Goal: Transaction & Acquisition: Book appointment/travel/reservation

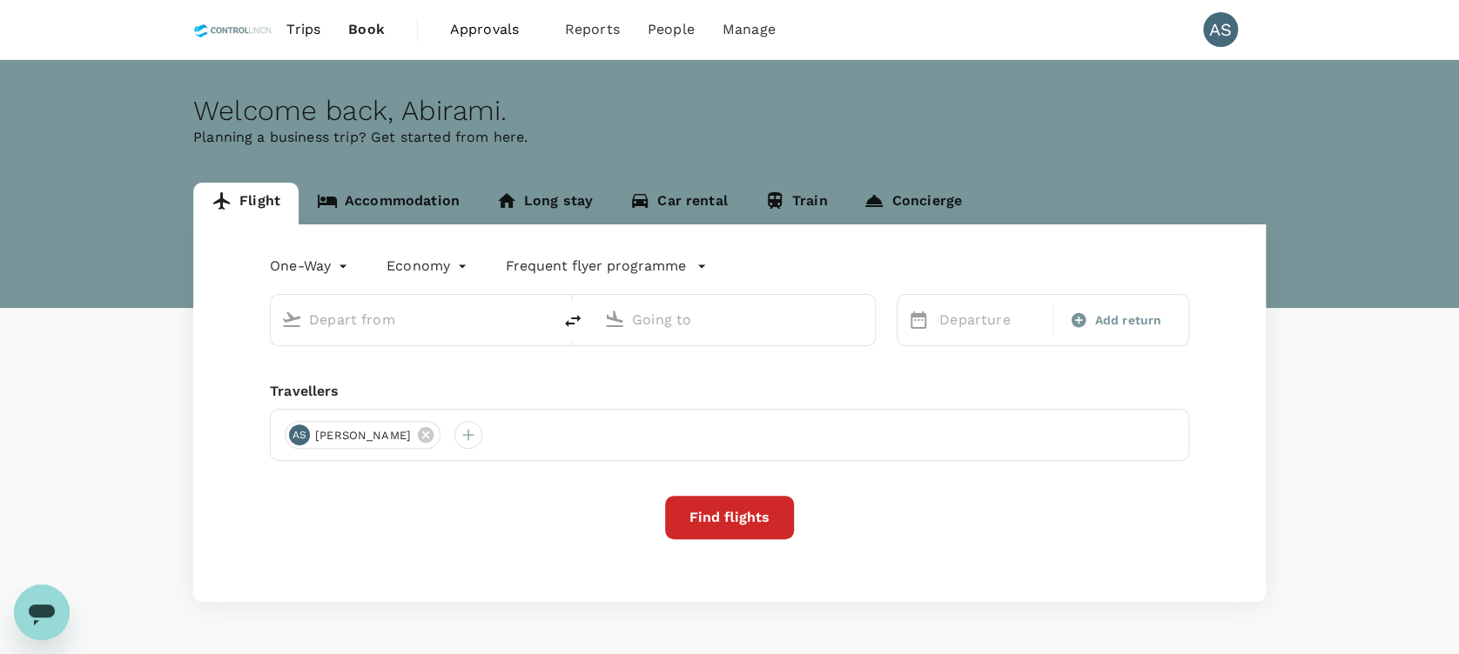
type input "roundtrip"
type input "Kuala Lumpur Intl ([GEOGRAPHIC_DATA])"
type input "Kota Kinabalu Intl (BKI)"
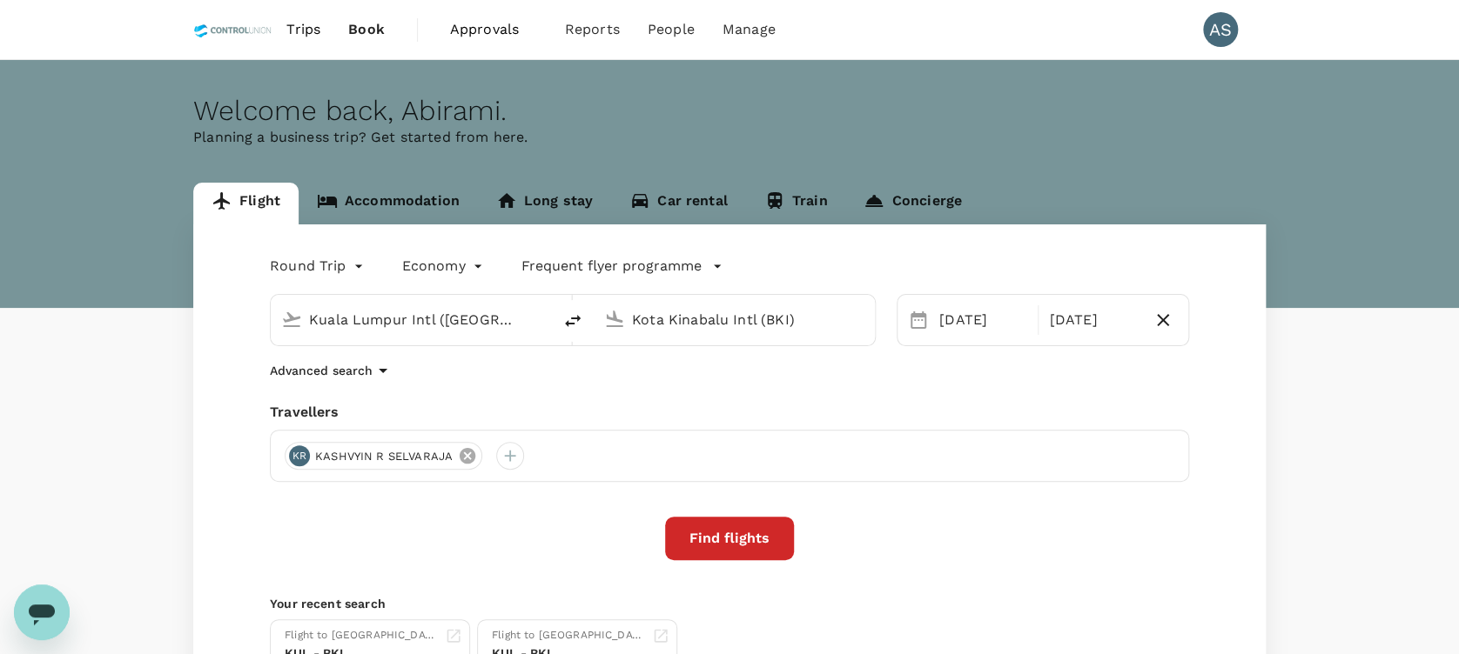
click at [469, 454] on icon at bounding box center [468, 456] width 16 height 16
click at [366, 453] on div at bounding box center [729, 456] width 919 height 52
click at [294, 460] on div at bounding box center [299, 456] width 28 height 28
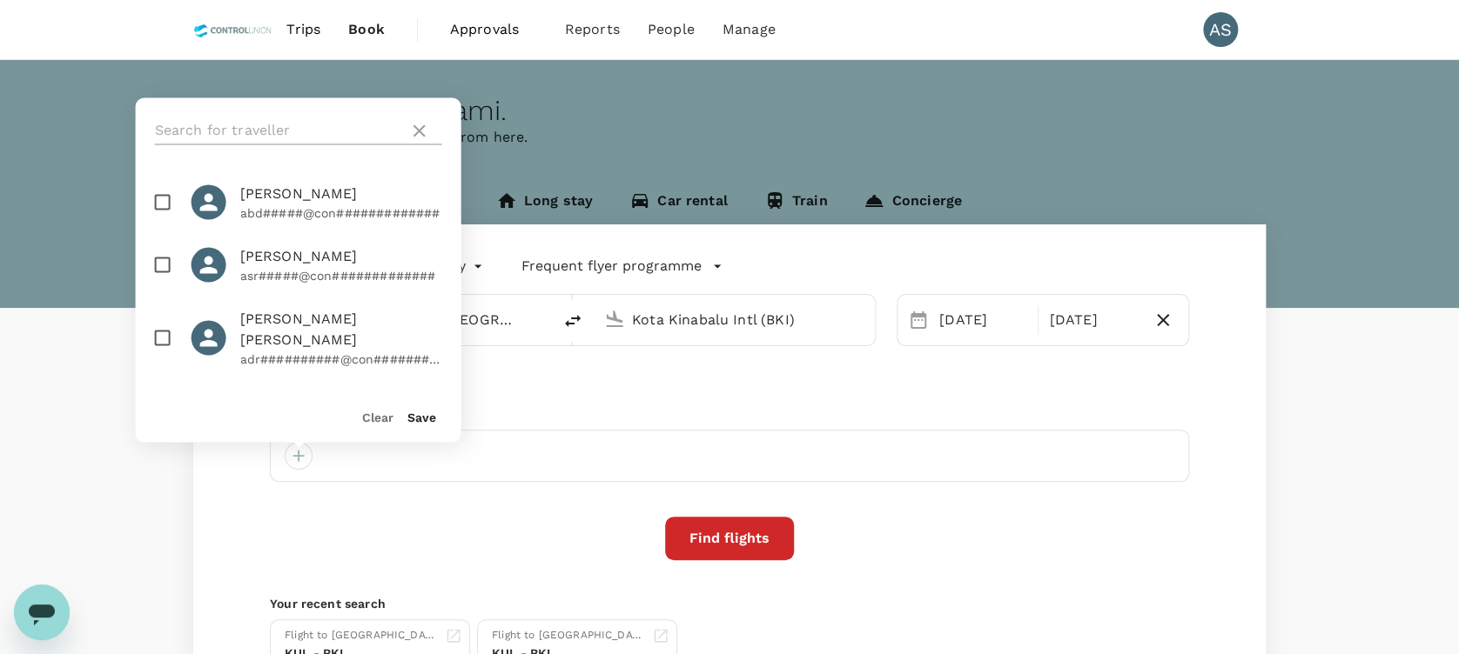
click at [245, 133] on input "text" at bounding box center [278, 131] width 247 height 28
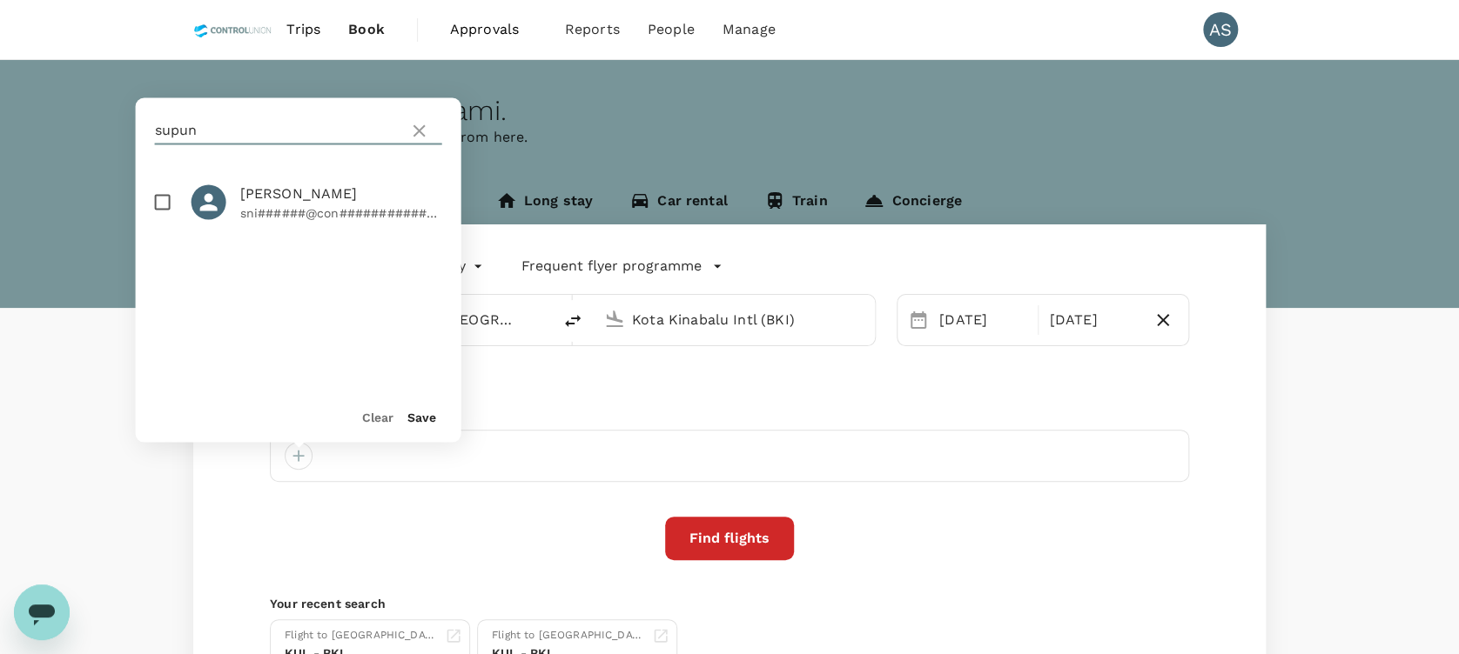
type input "supun"
click at [159, 216] on input "checkbox" at bounding box center [162, 202] width 37 height 37
checkbox input "true"
click at [412, 417] on button "Save" at bounding box center [421, 417] width 29 height 14
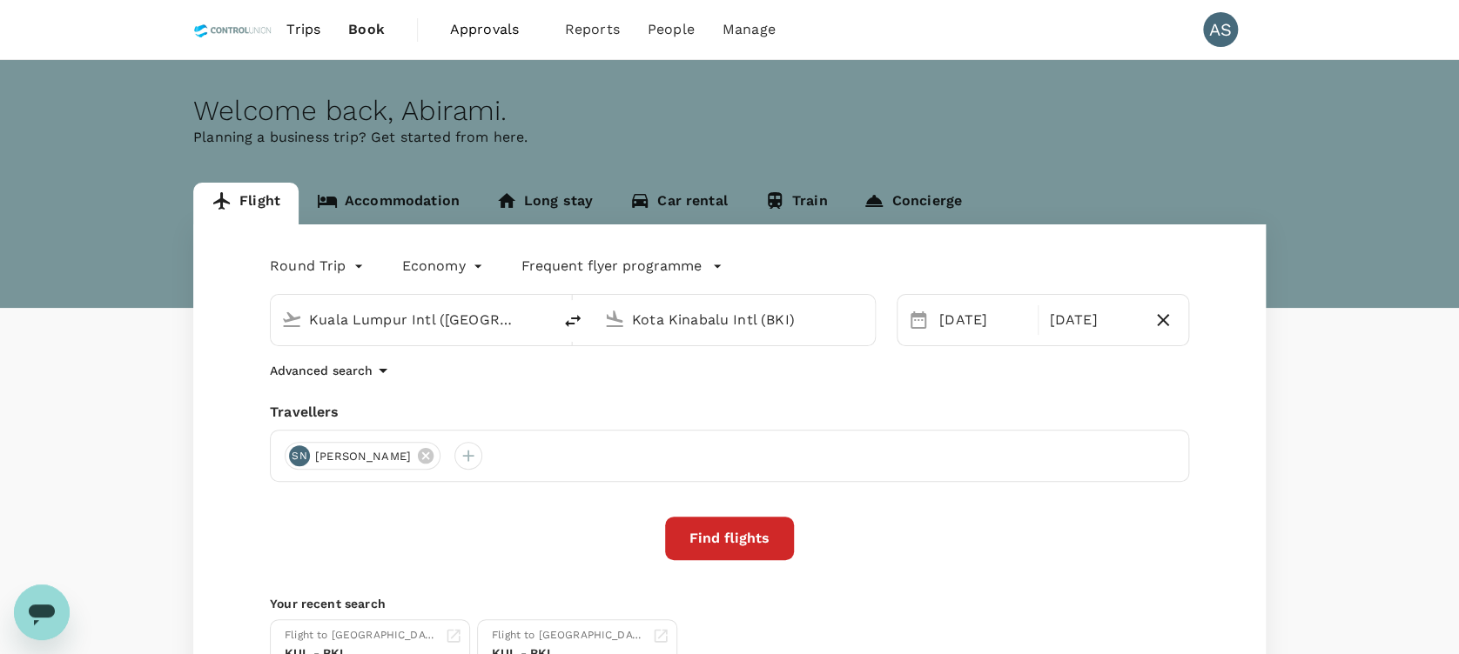
click at [759, 319] on input "Kota Kinabalu Intl (BKI)" at bounding box center [735, 319] width 206 height 27
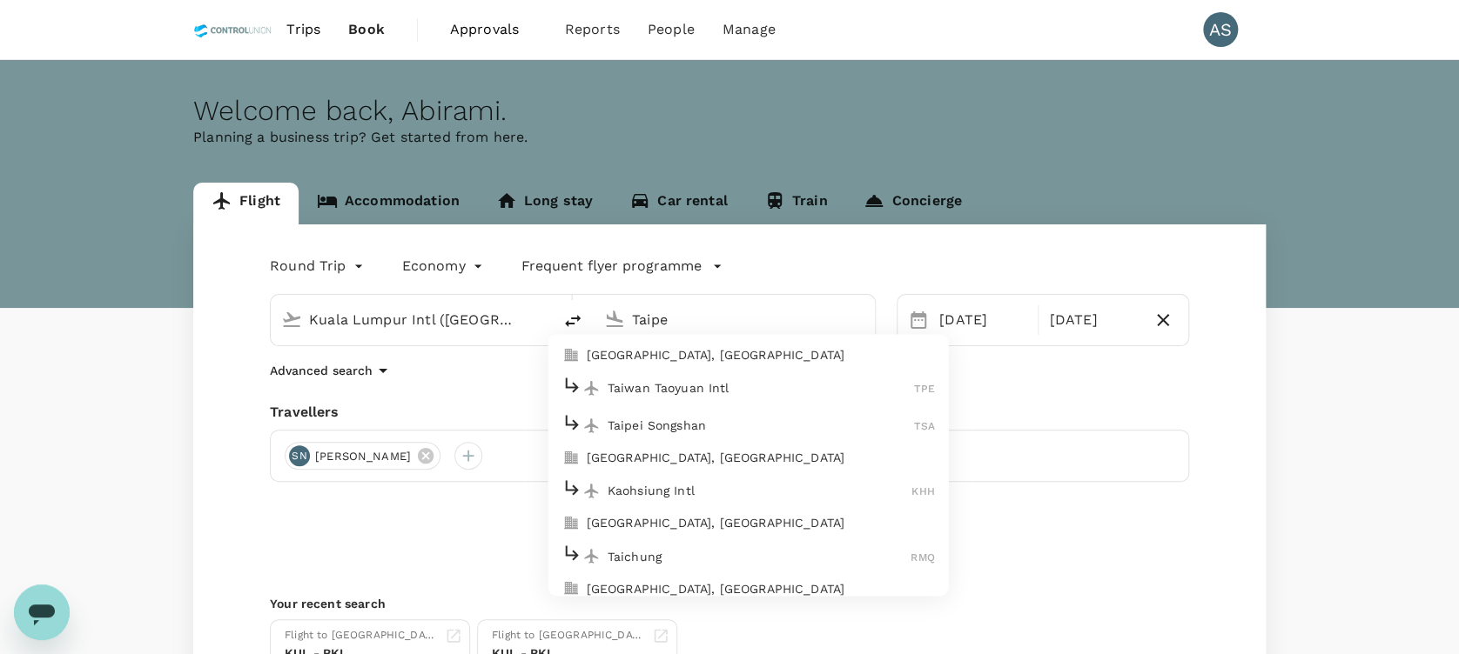
click at [731, 389] on p "Taiwan Taoyuan Intl" at bounding box center [760, 387] width 307 height 17
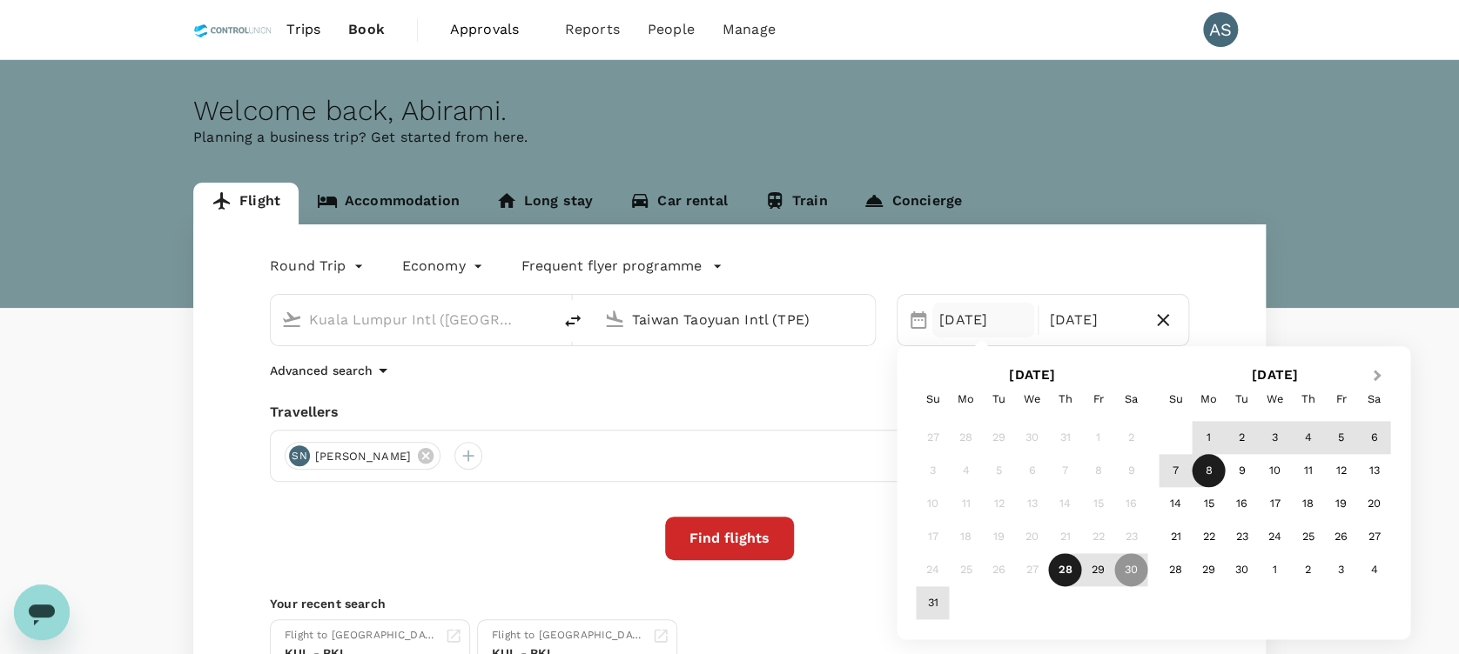
type input "Taiwan Taoyuan Intl (TPE)"
click at [1377, 372] on span "Next Month" at bounding box center [1377, 376] width 0 height 20
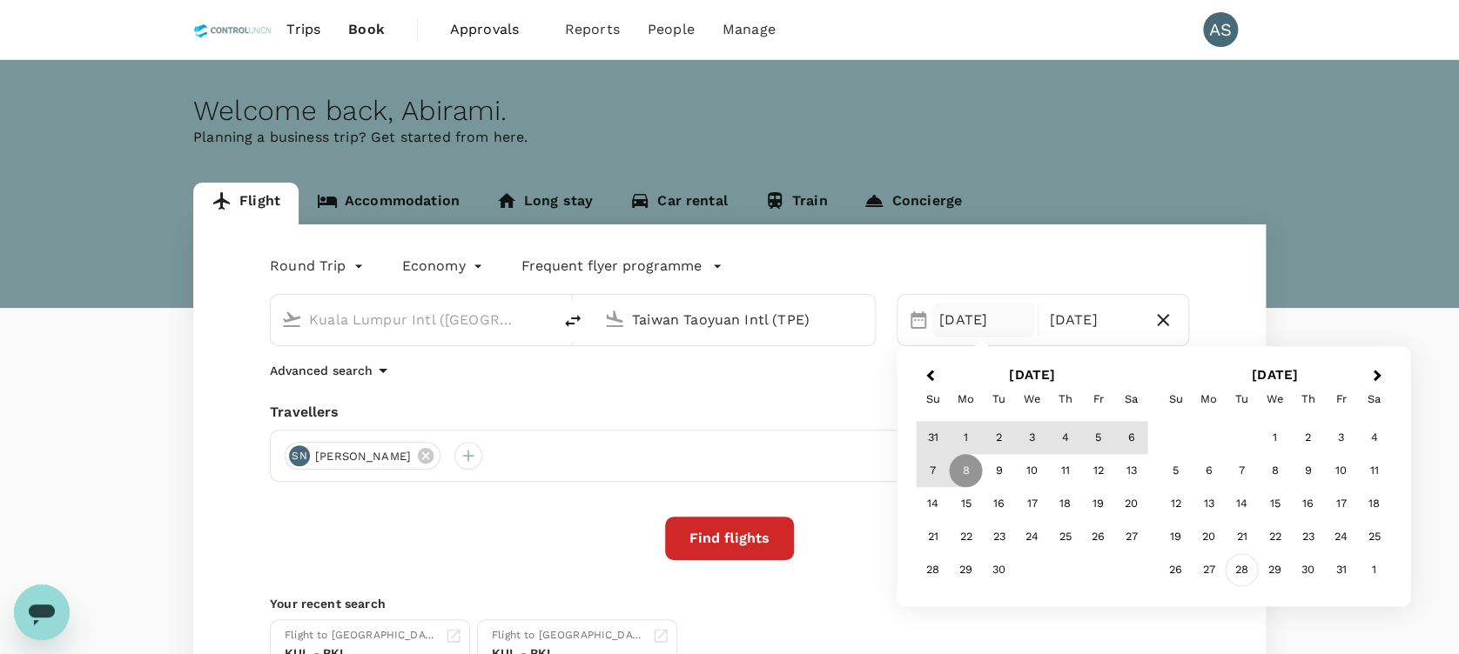
click at [1240, 571] on div "28" at bounding box center [1240, 570] width 33 height 33
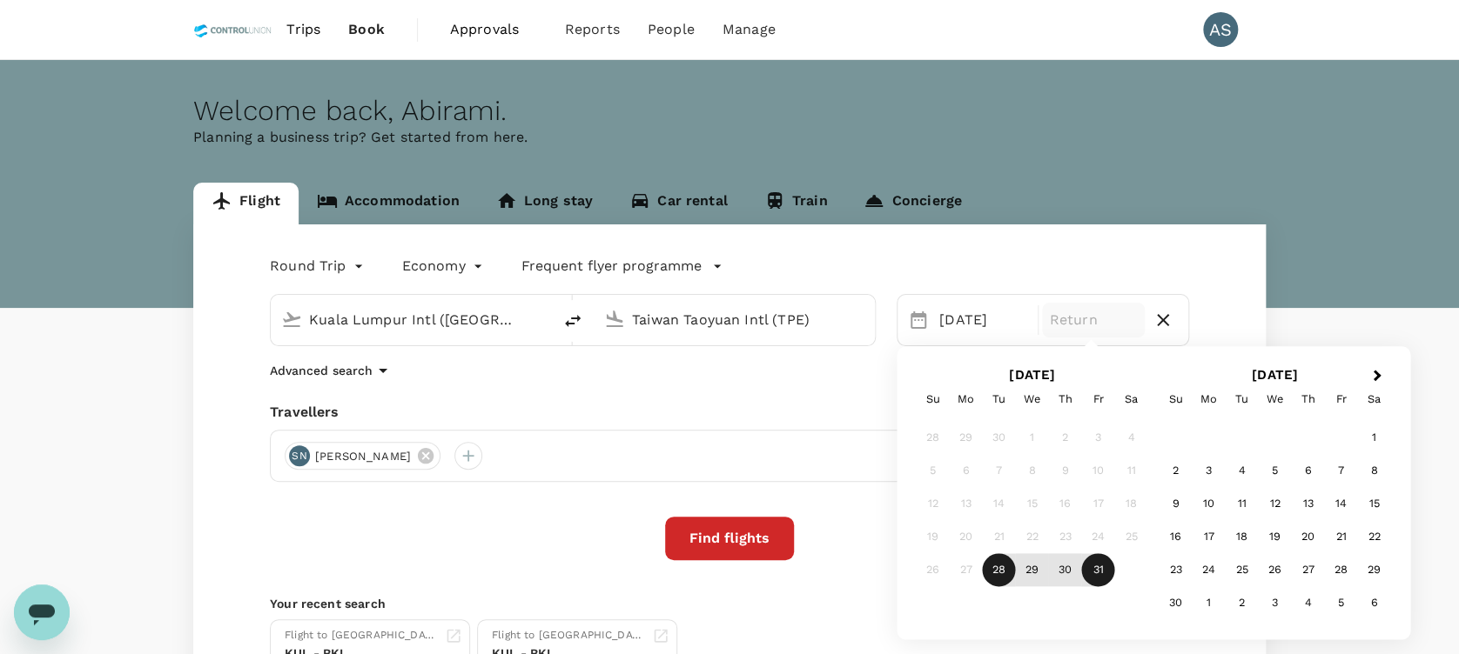
click at [1101, 570] on div "31" at bounding box center [1098, 570] width 33 height 33
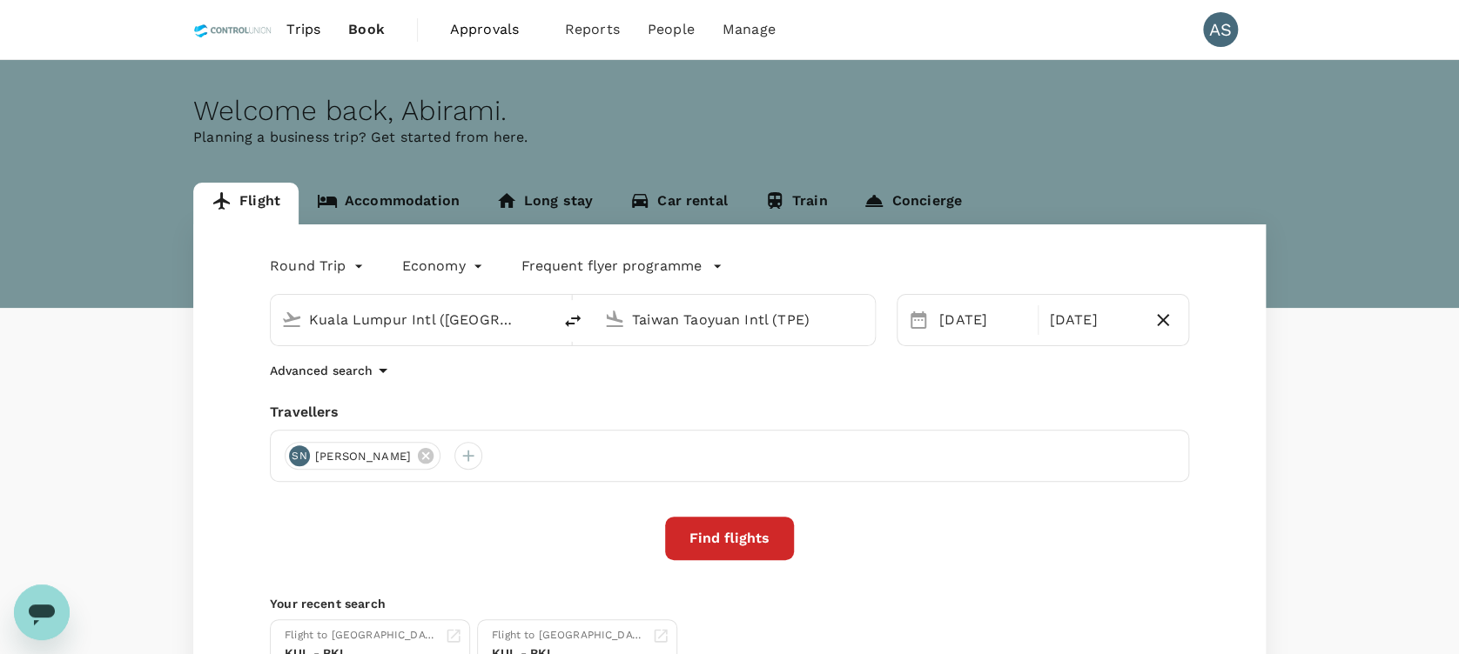
click at [742, 544] on button "Find flights" at bounding box center [729, 539] width 129 height 44
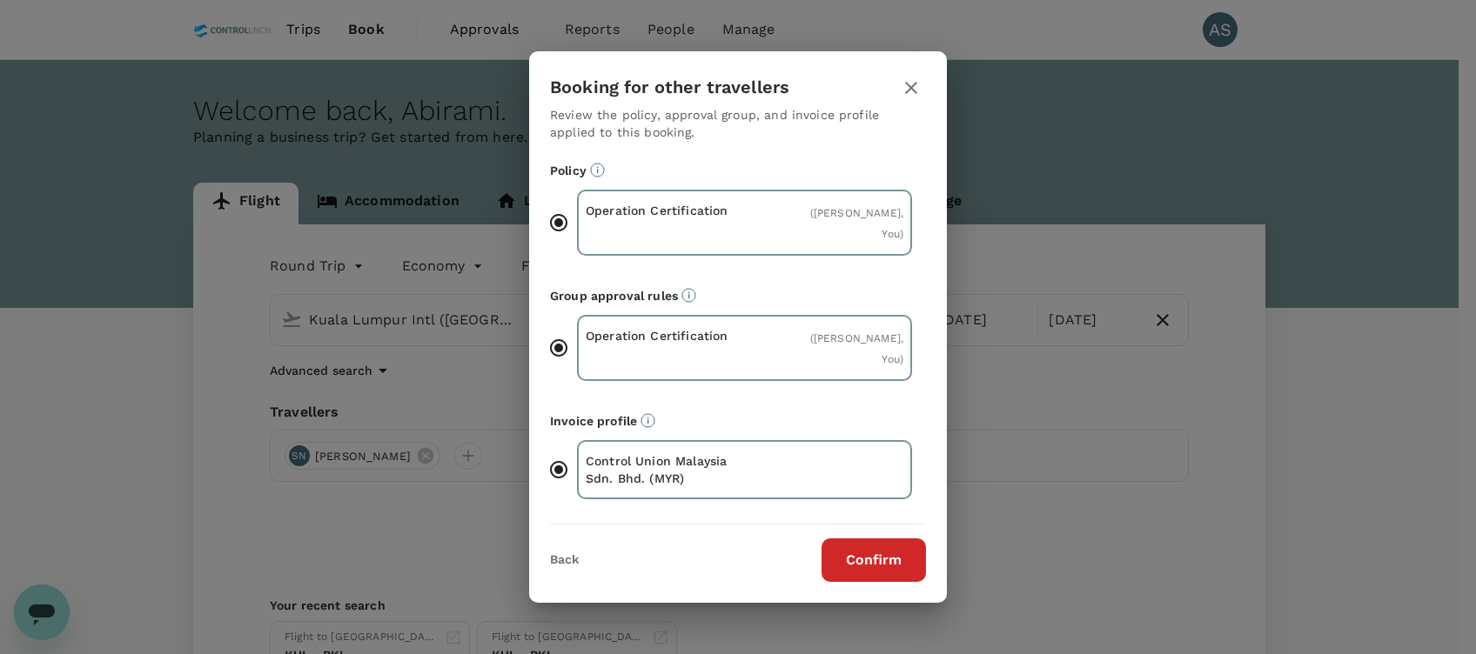
click at [878, 551] on button "Confirm" at bounding box center [874, 561] width 104 height 44
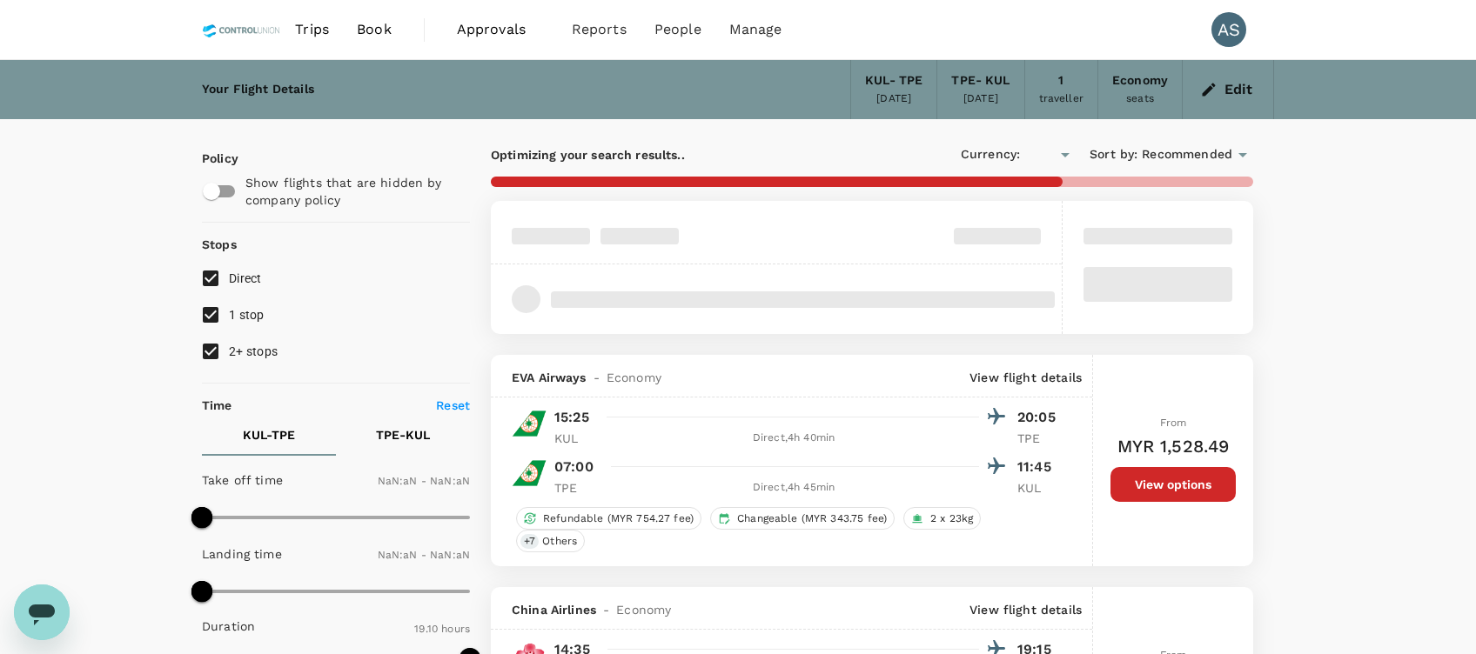
type input "MYR"
type input "1440"
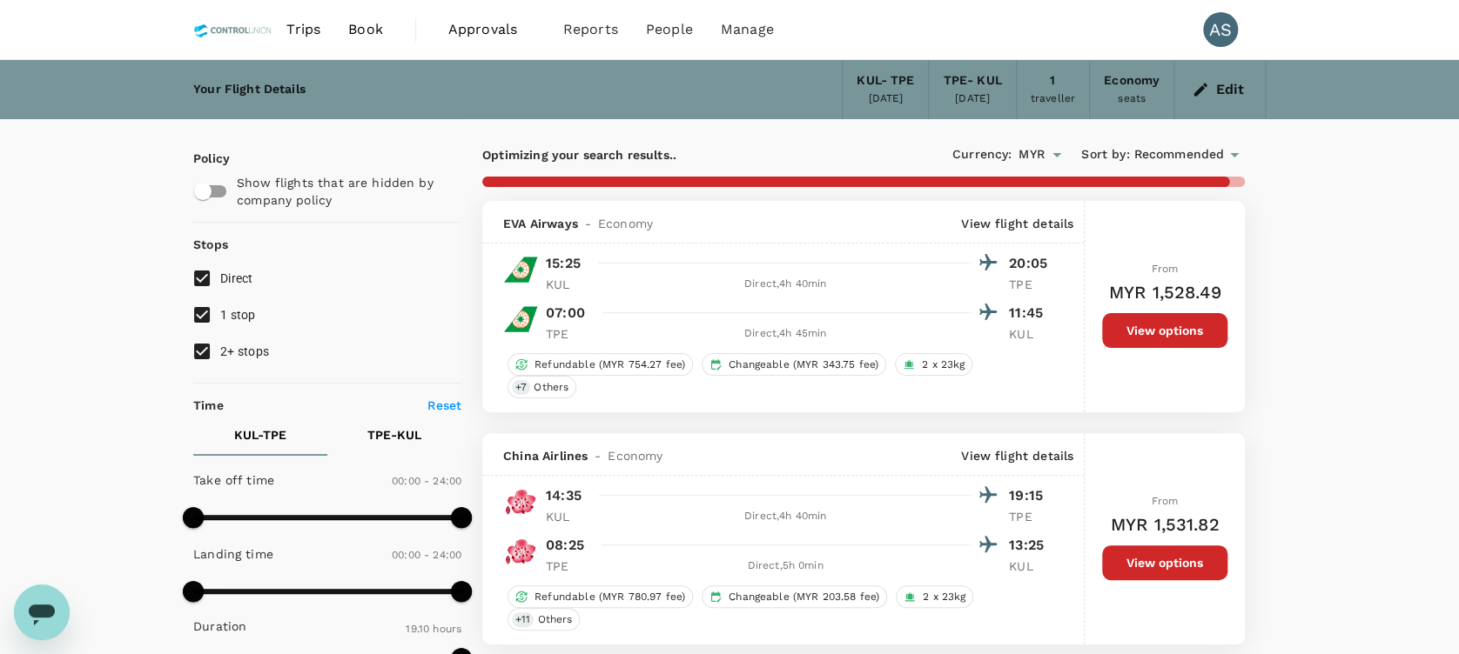
type input "1580"
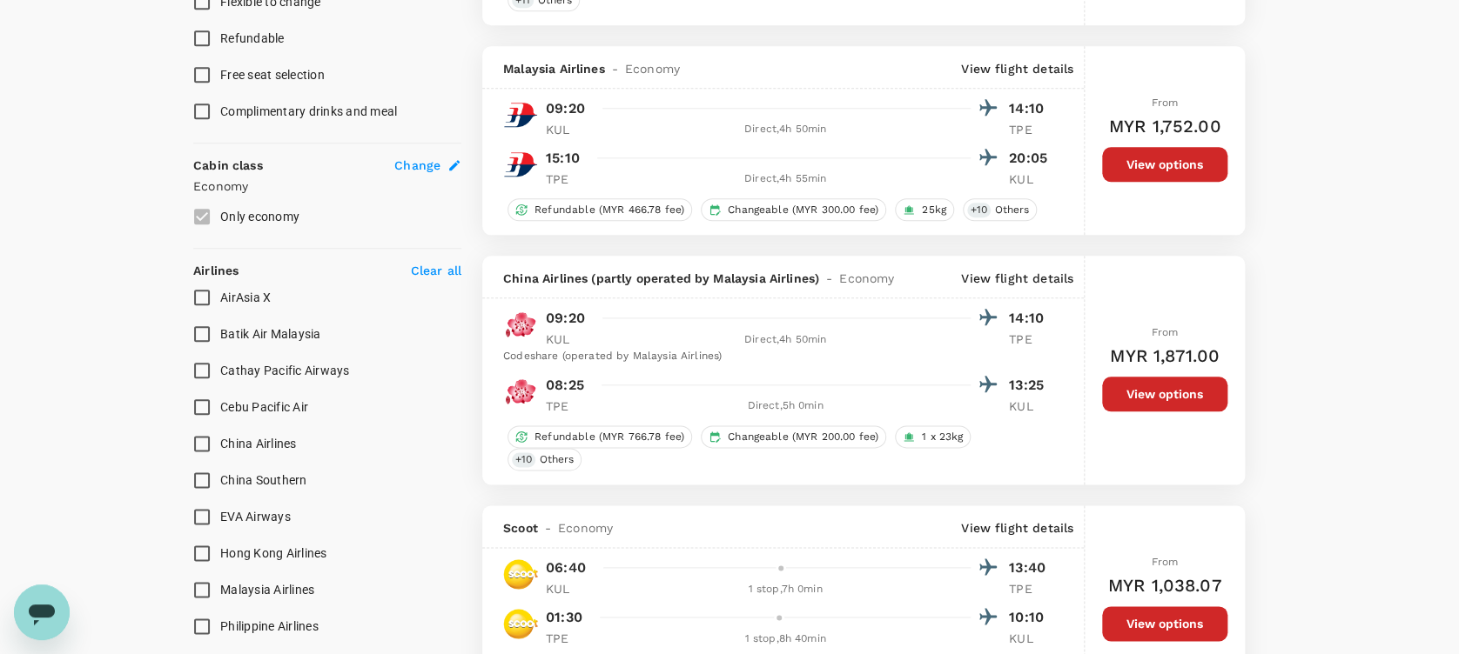
scroll to position [928, 0]
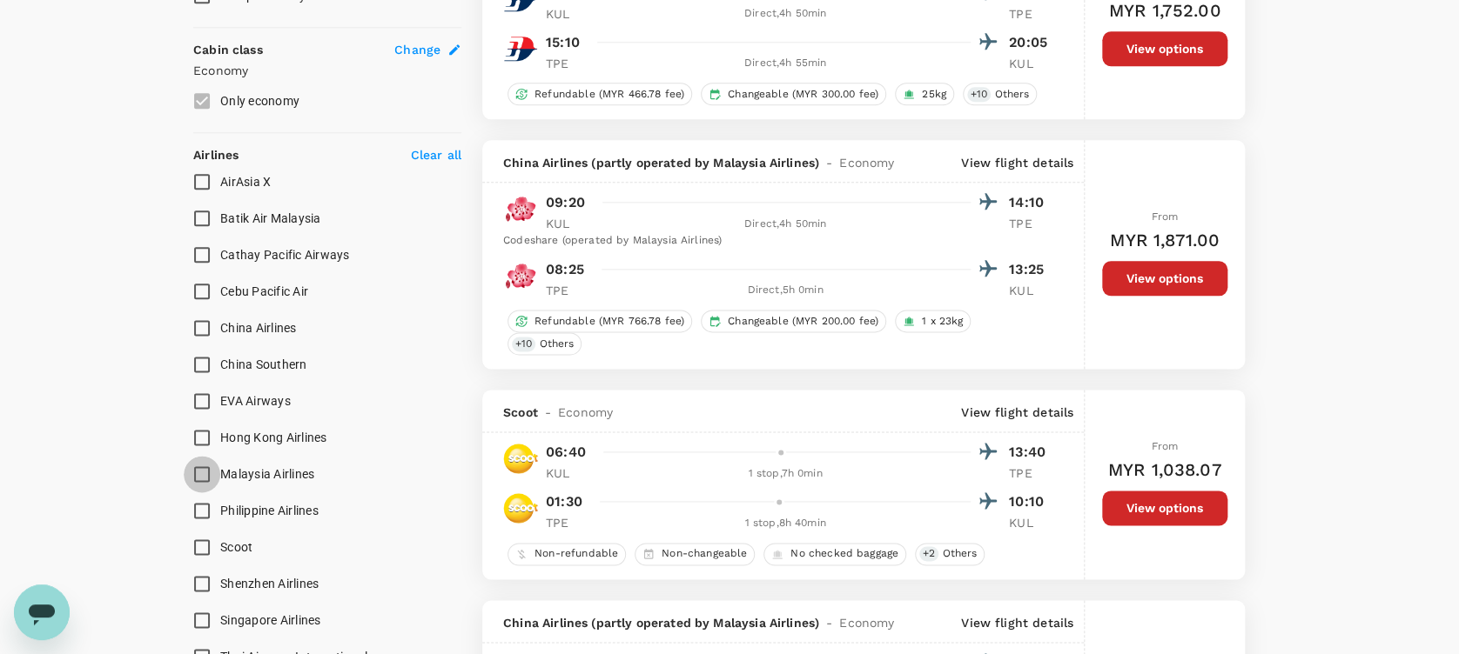
click at [204, 473] on input "Malaysia Airlines" at bounding box center [202, 474] width 37 height 37
checkbox input "true"
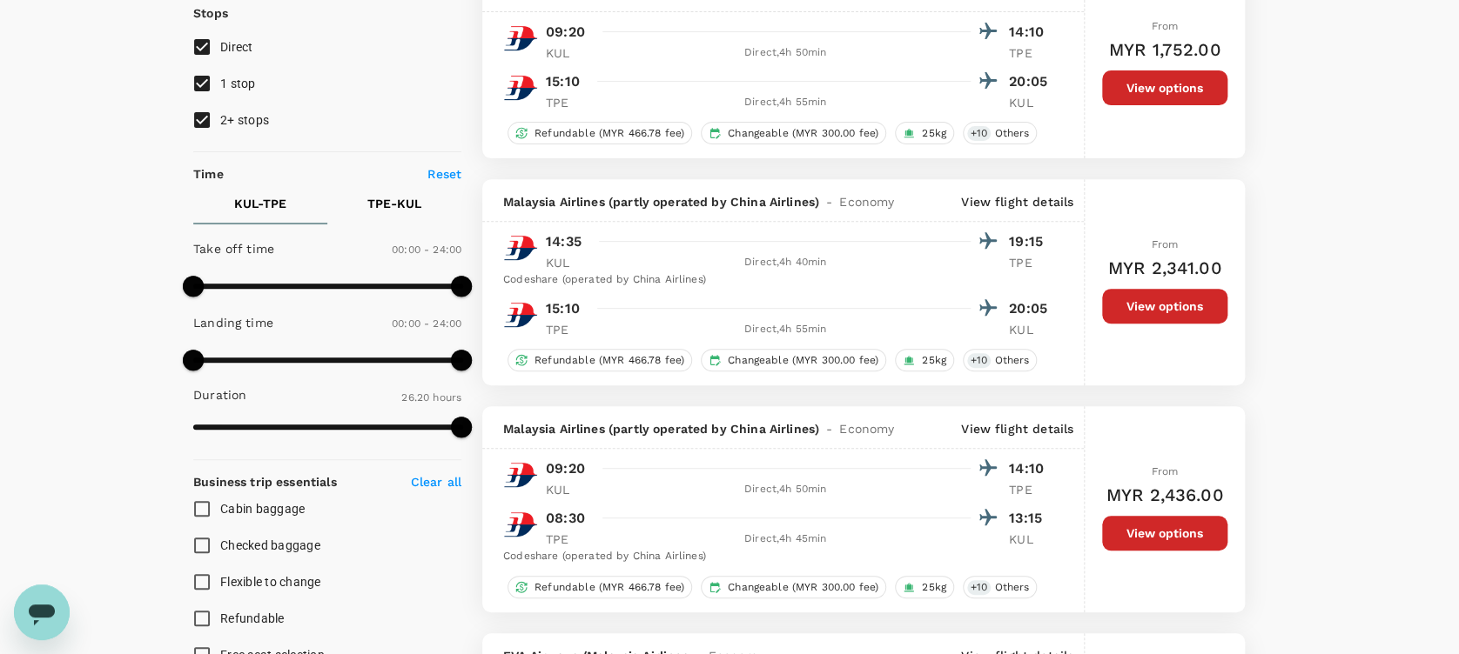
scroll to position [0, 0]
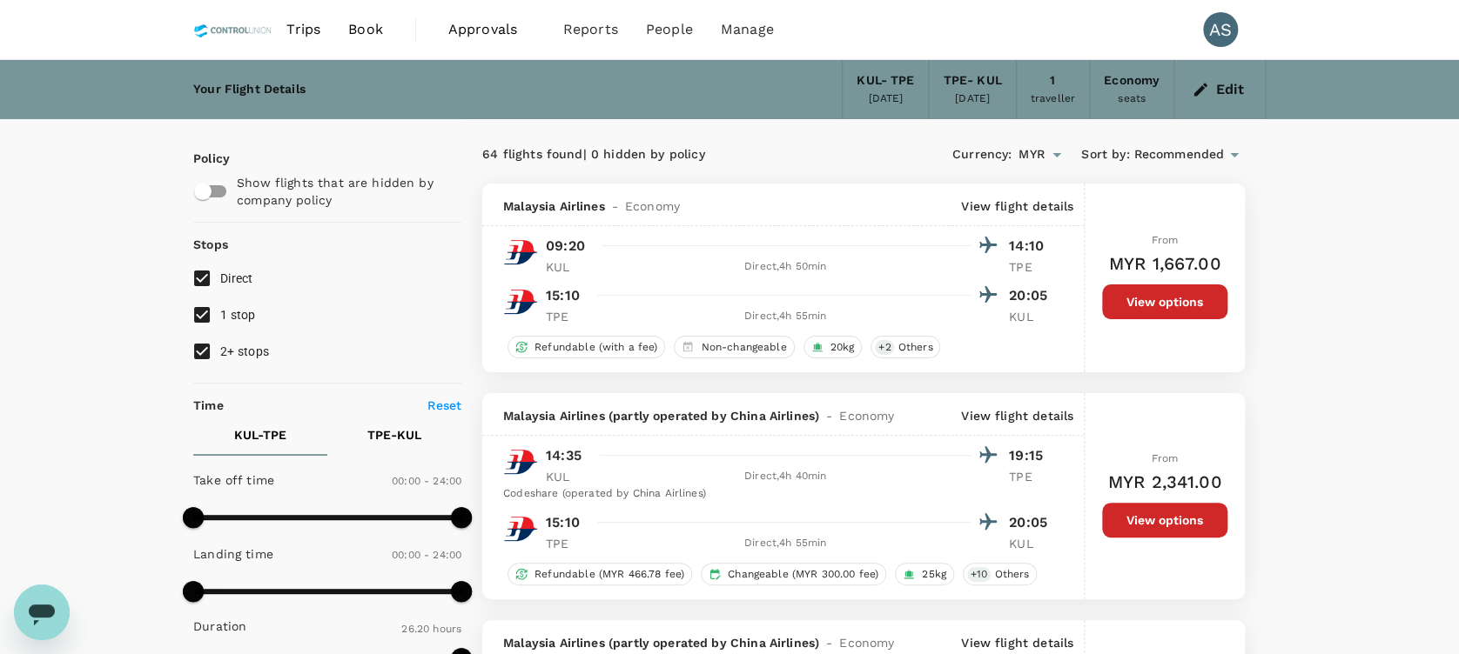
click at [1162, 150] on span "Recommended" at bounding box center [1178, 154] width 91 height 19
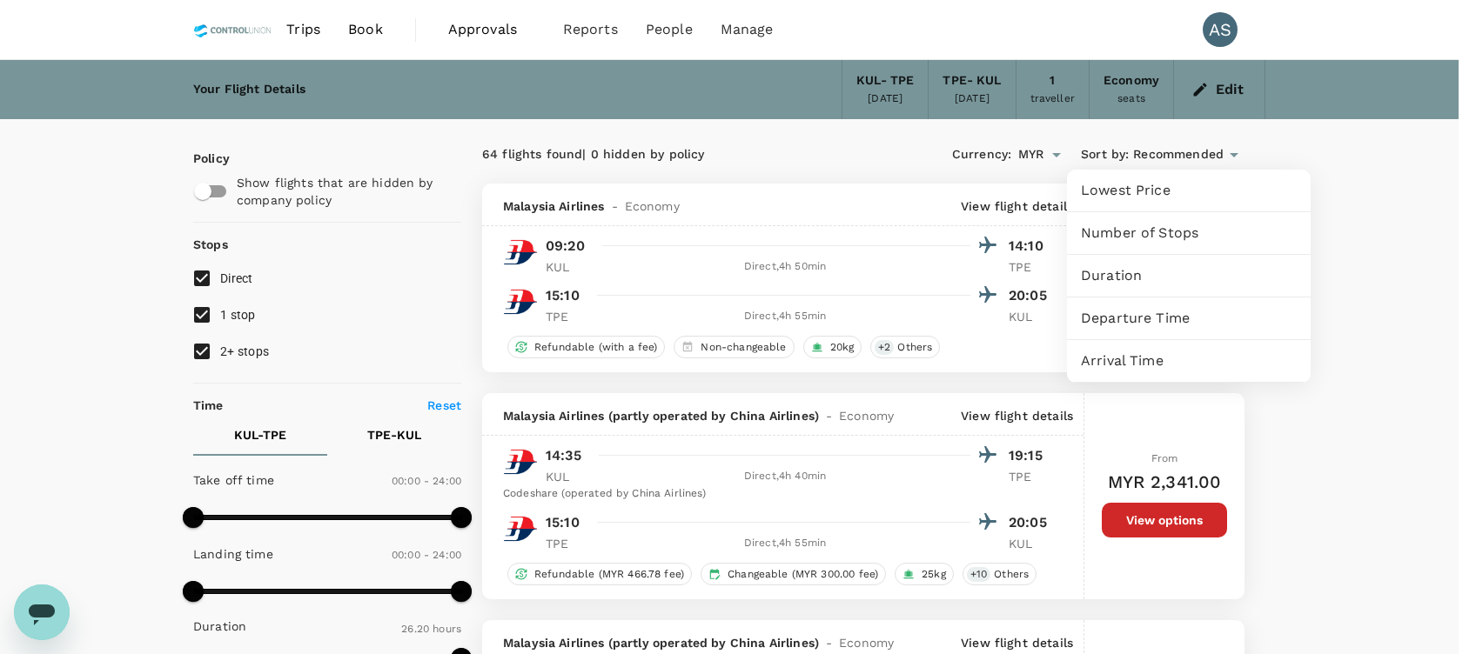
click at [1144, 200] on span "Lowest Price" at bounding box center [1189, 190] width 216 height 21
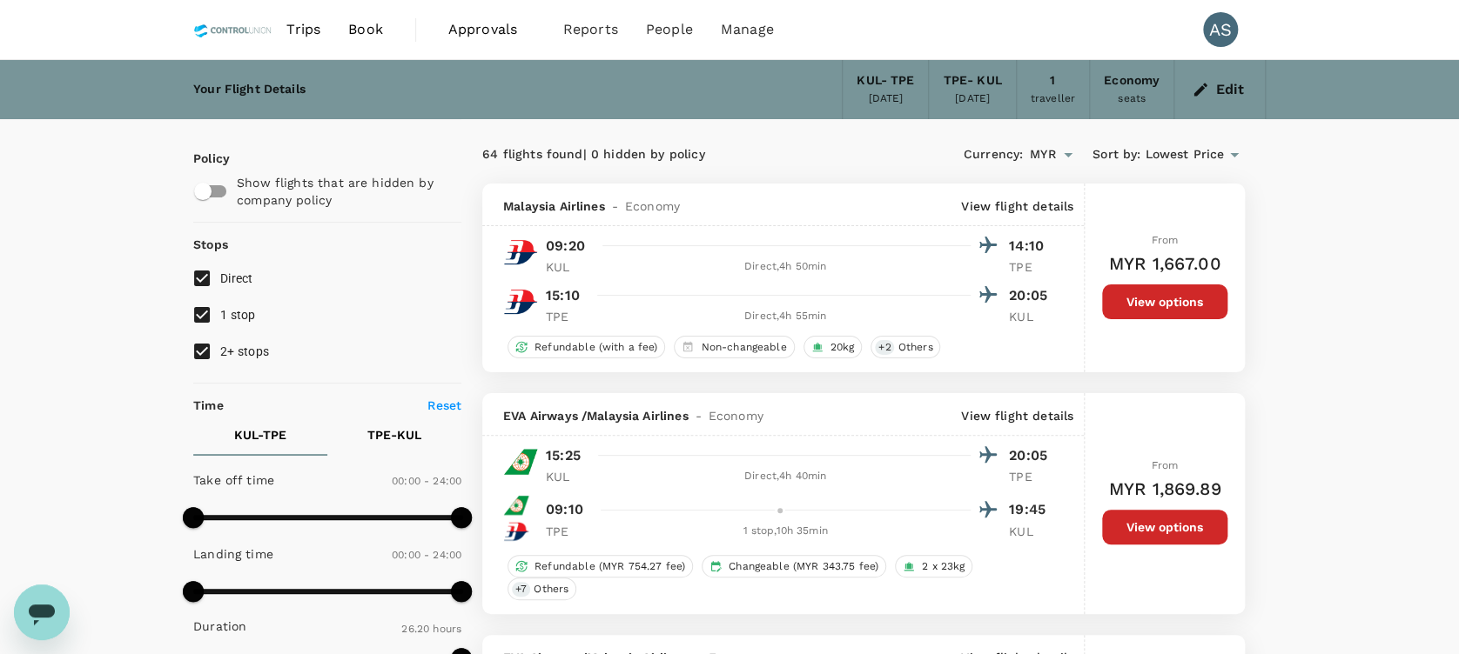
type input "MYR"
click at [1049, 205] on p "View flight details" at bounding box center [1017, 206] width 112 height 17
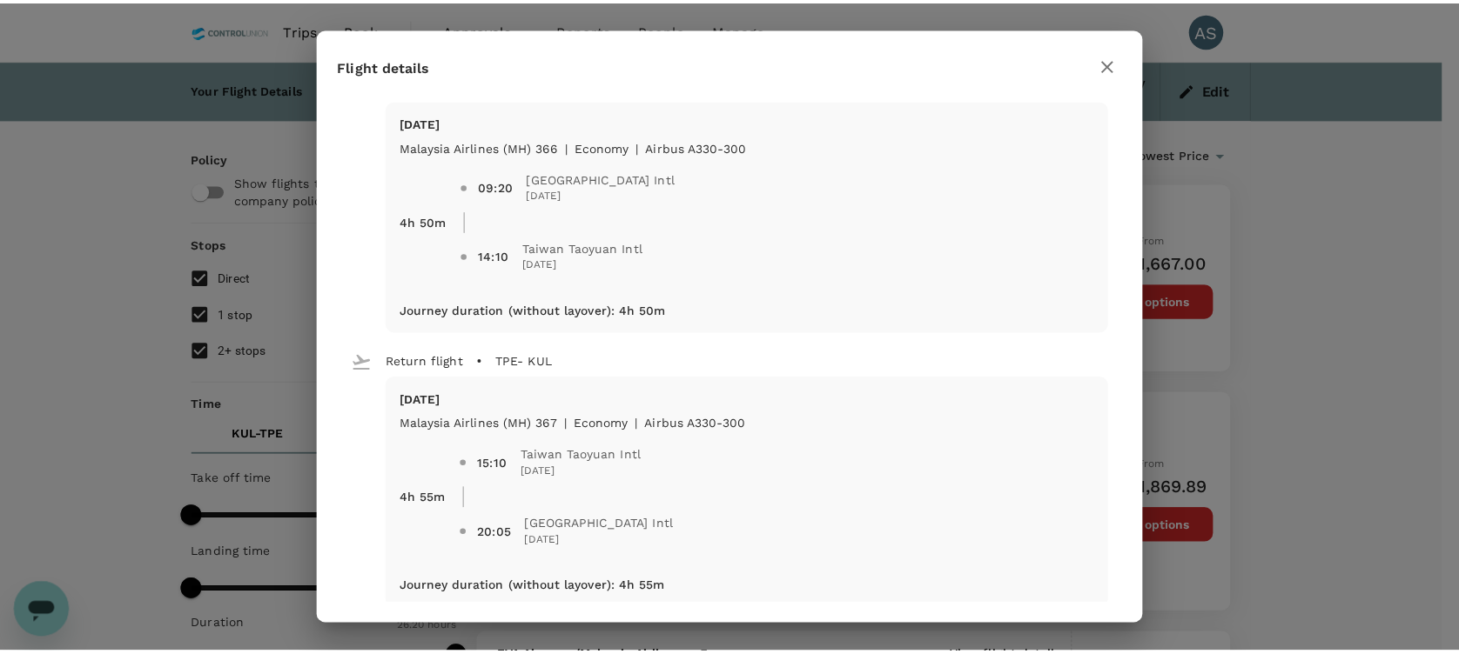
scroll to position [43, 0]
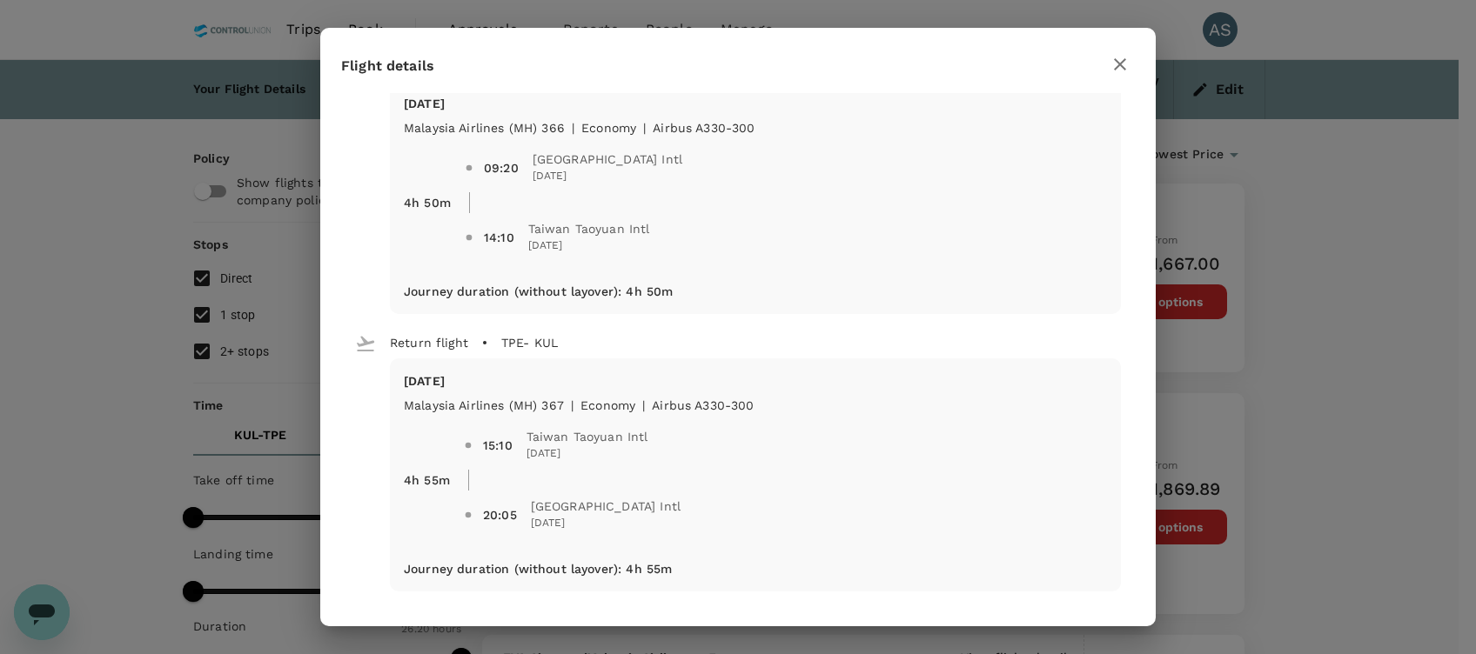
click at [1114, 64] on icon "button" at bounding box center [1120, 64] width 21 height 21
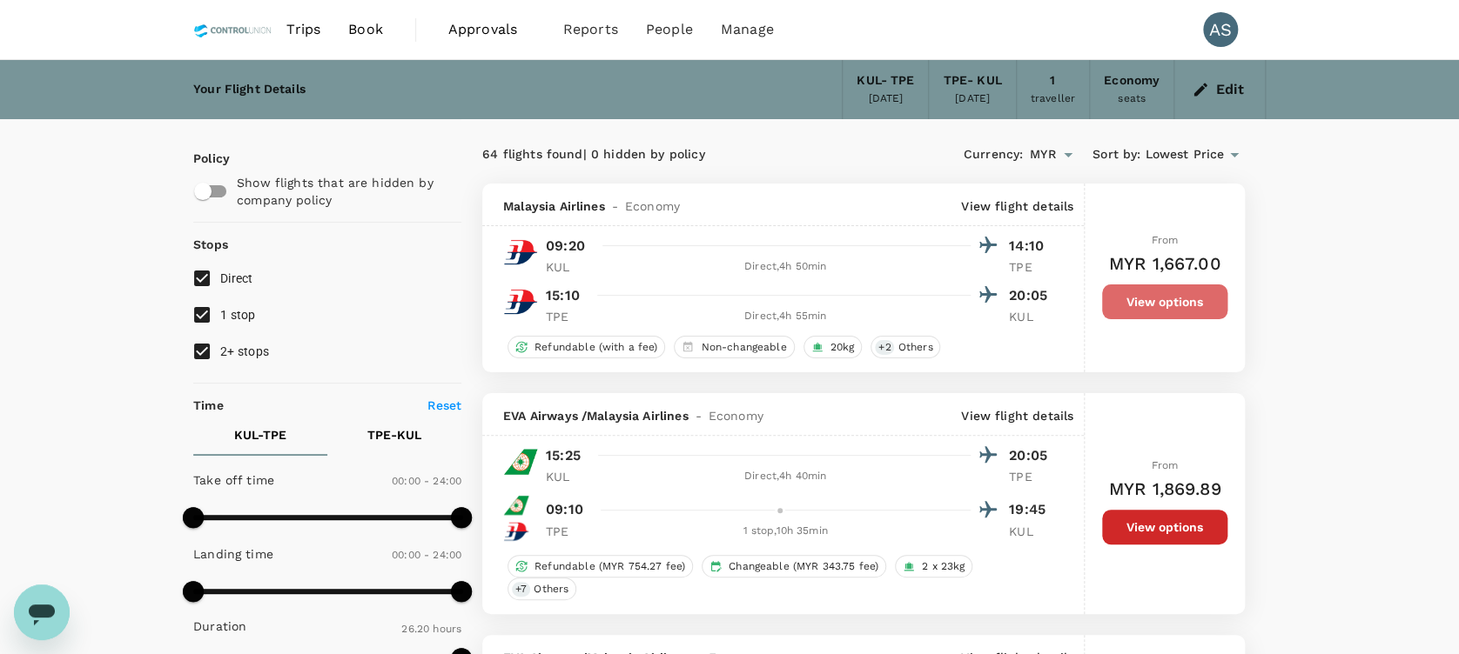
click at [1155, 306] on button "View options" at bounding box center [1164, 302] width 125 height 35
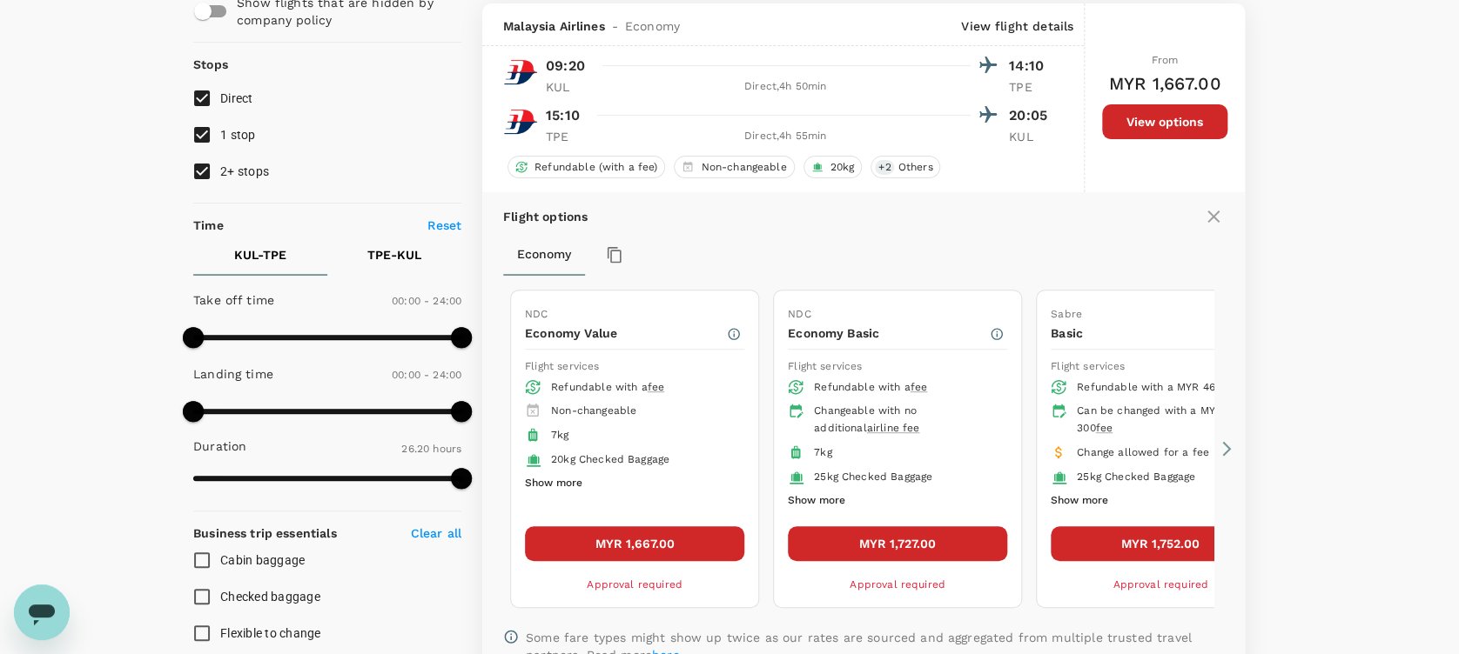
scroll to position [183, 0]
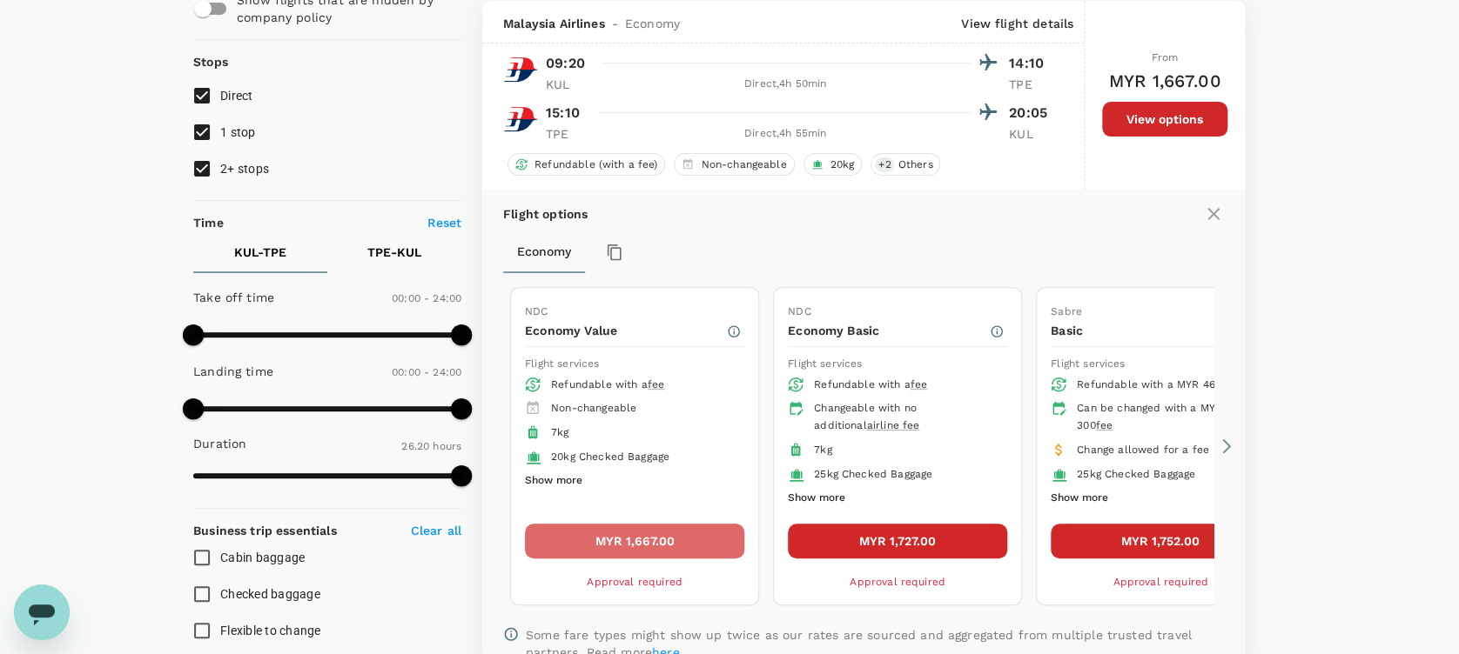
click at [638, 533] on button "MYR 1,667.00" at bounding box center [634, 541] width 219 height 35
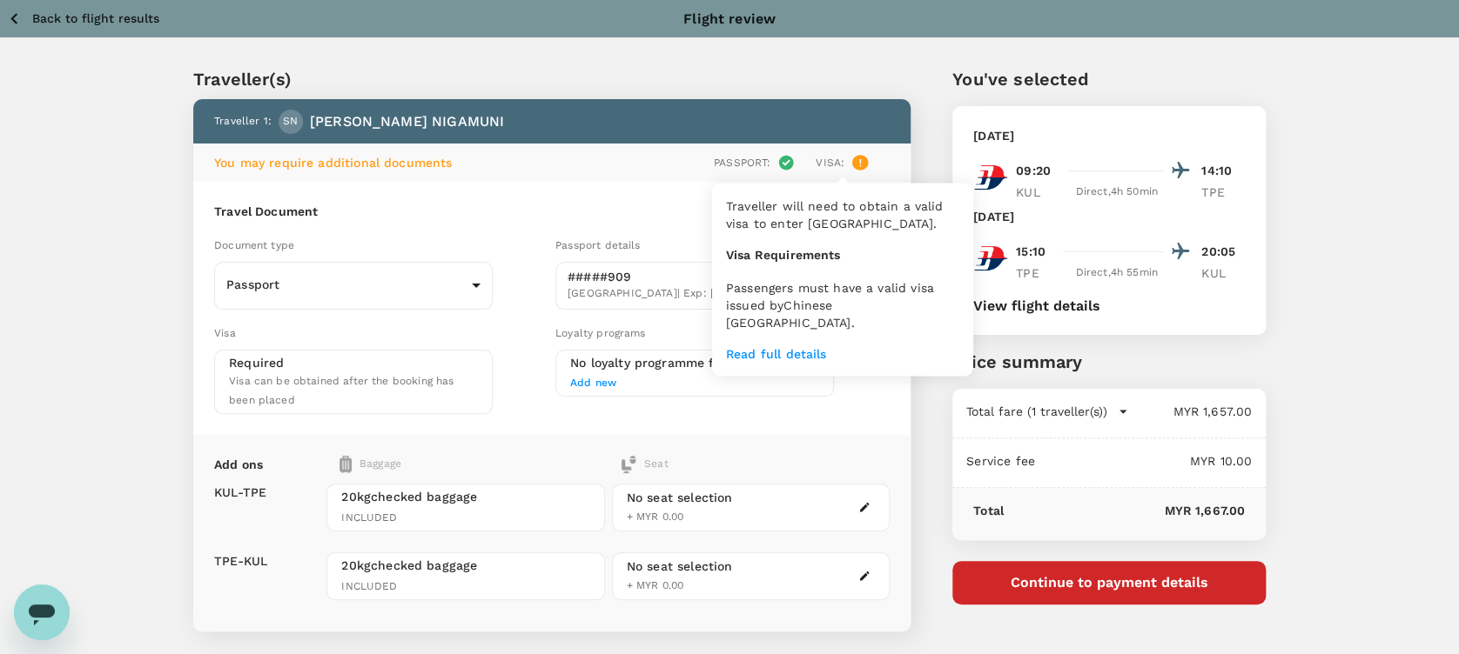
click at [859, 160] on icon at bounding box center [860, 163] width 2 height 8
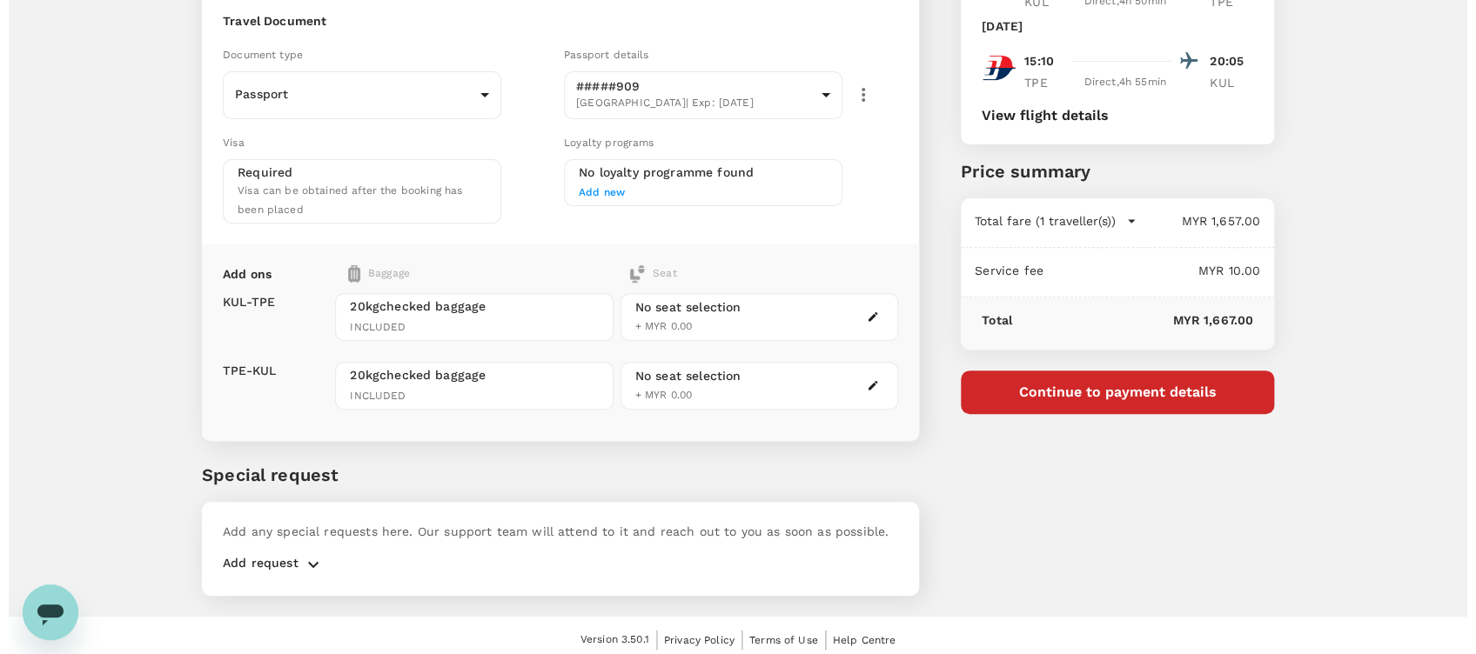
scroll to position [75, 0]
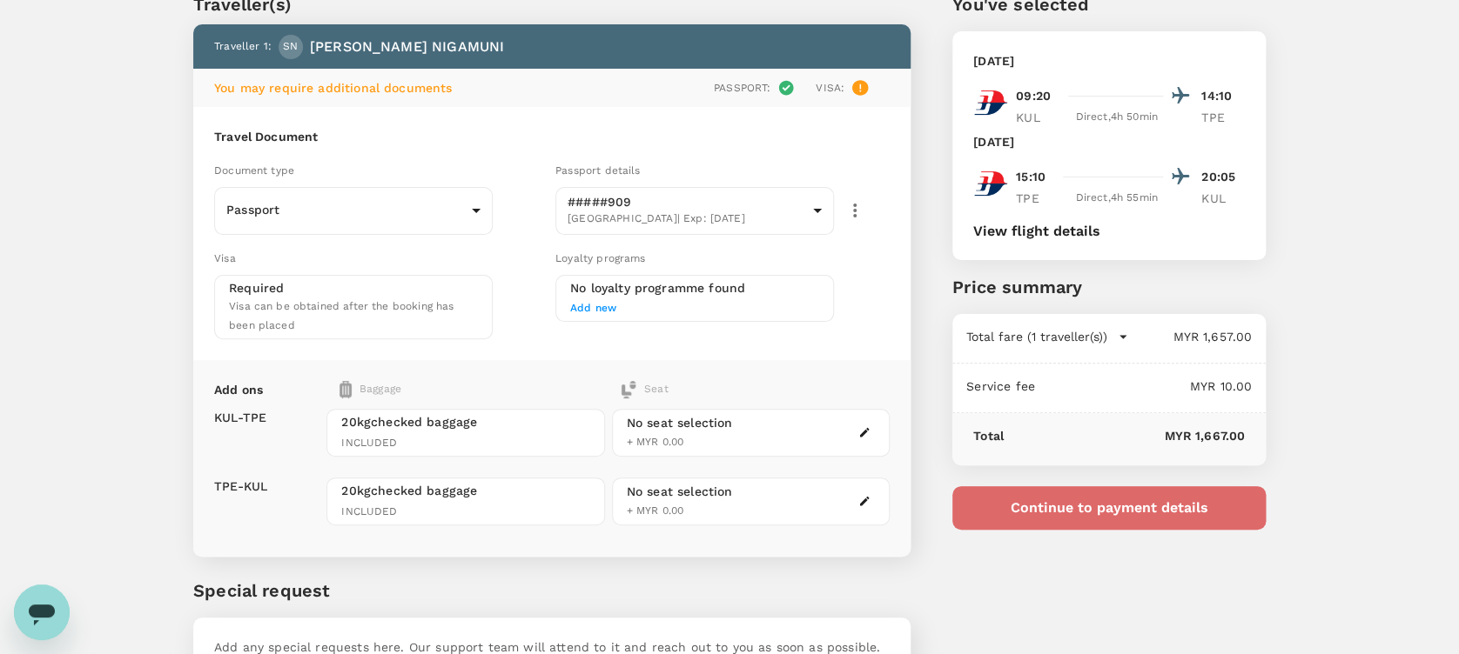
click at [1093, 523] on button "Continue to payment details" at bounding box center [1108, 508] width 313 height 44
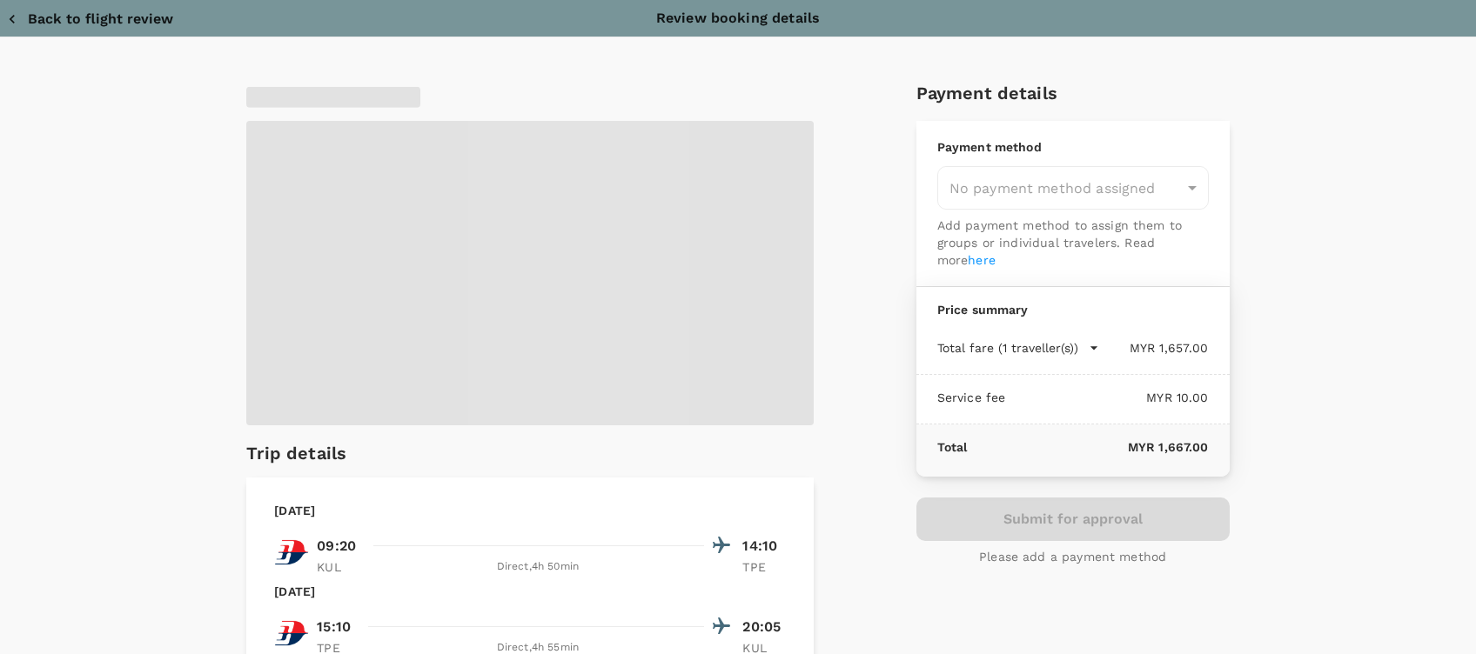
type input "9e254831-a140-43d4-90d9-f4bdc71b84d3"
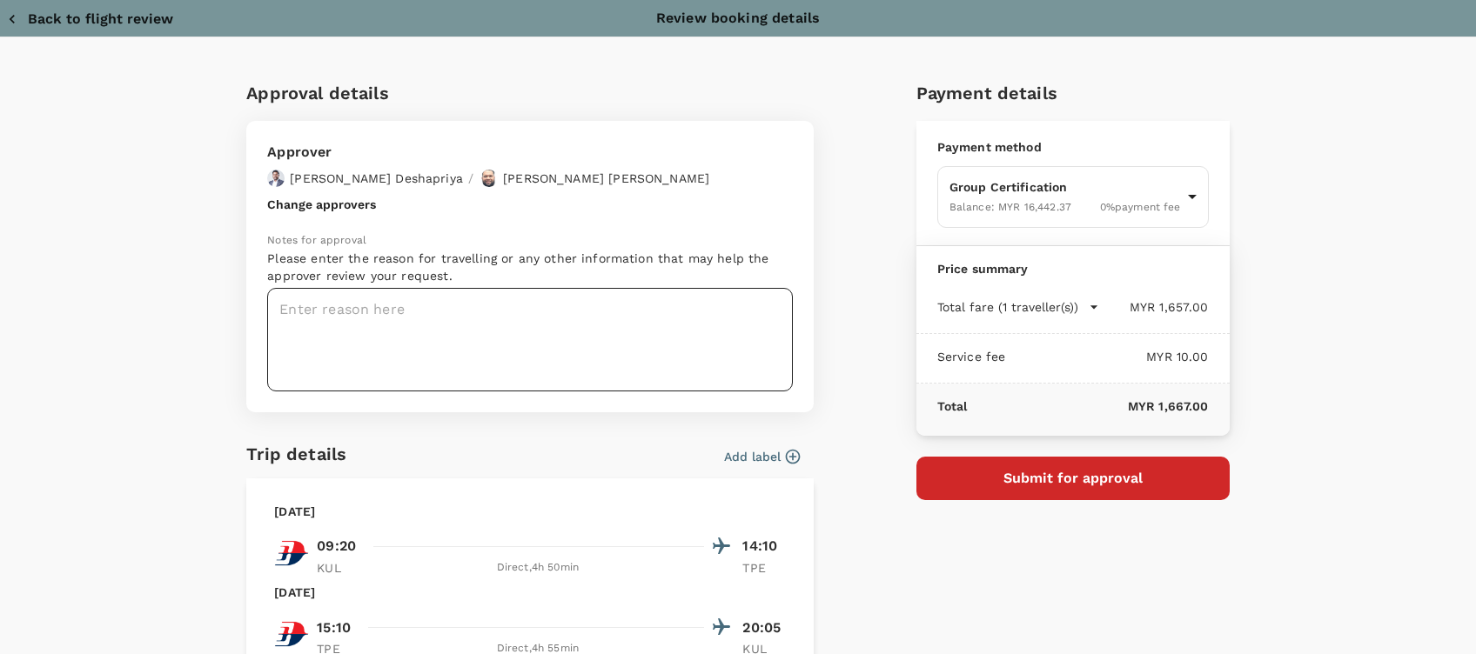
click at [399, 323] on textarea at bounding box center [530, 340] width 526 height 104
click at [455, 319] on textarea at bounding box center [530, 340] width 526 height 104
click at [411, 315] on textarea "RTA MEETING" at bounding box center [530, 340] width 526 height 104
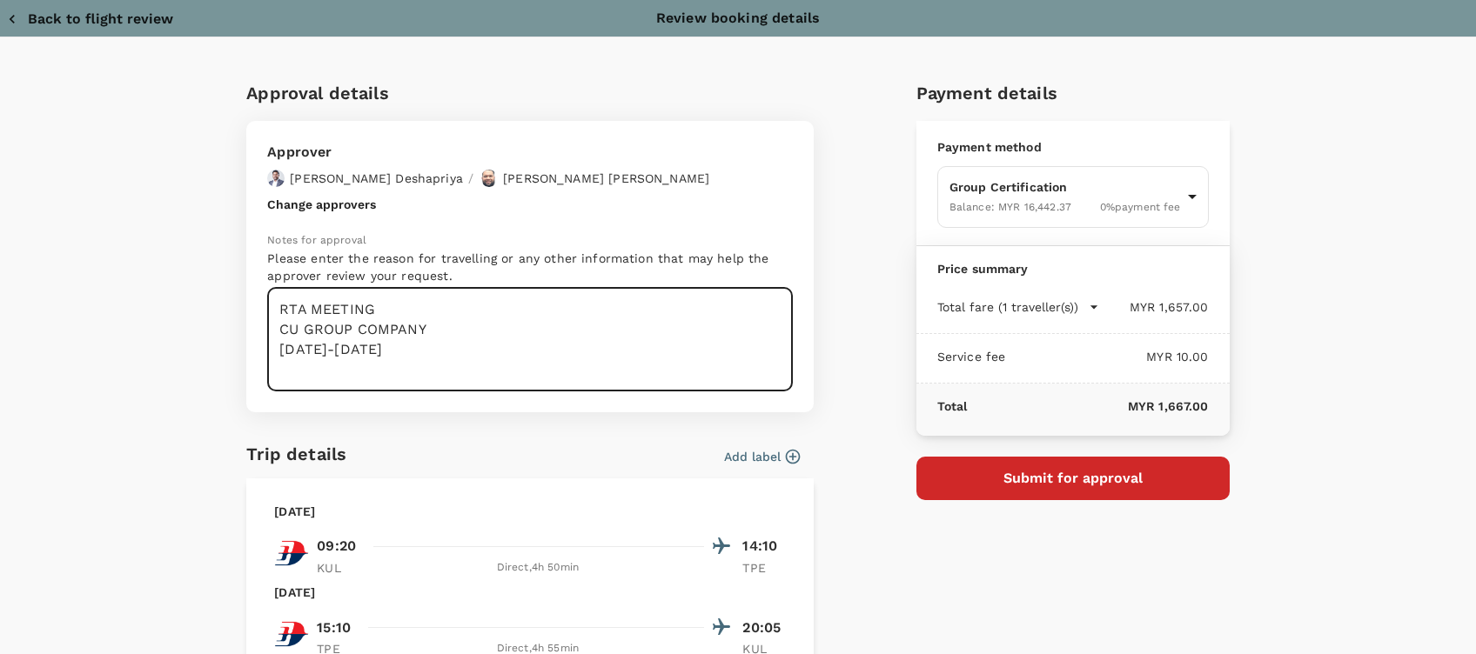
type textarea "RTA MEETING CU GROUP COMPANY 28/10/2025-31/10/2025"
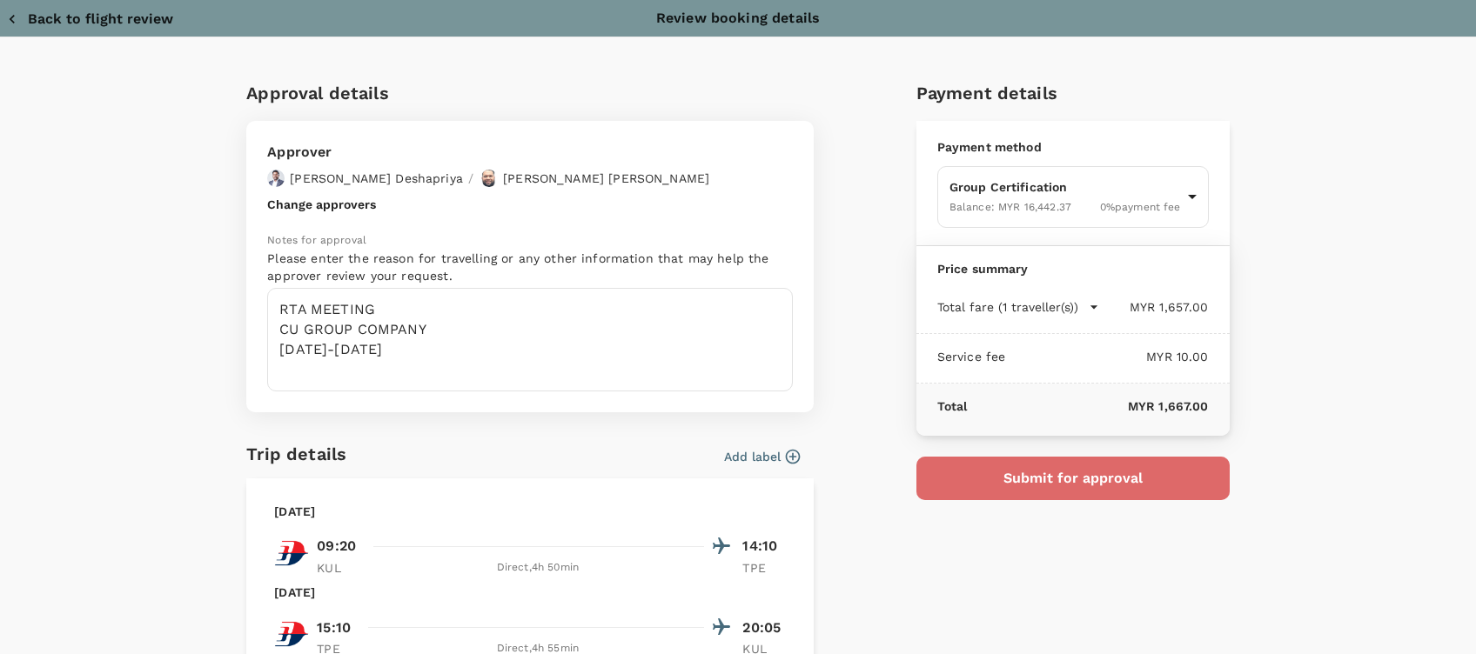
click at [1041, 473] on button "Submit for approval" at bounding box center [1072, 479] width 313 height 44
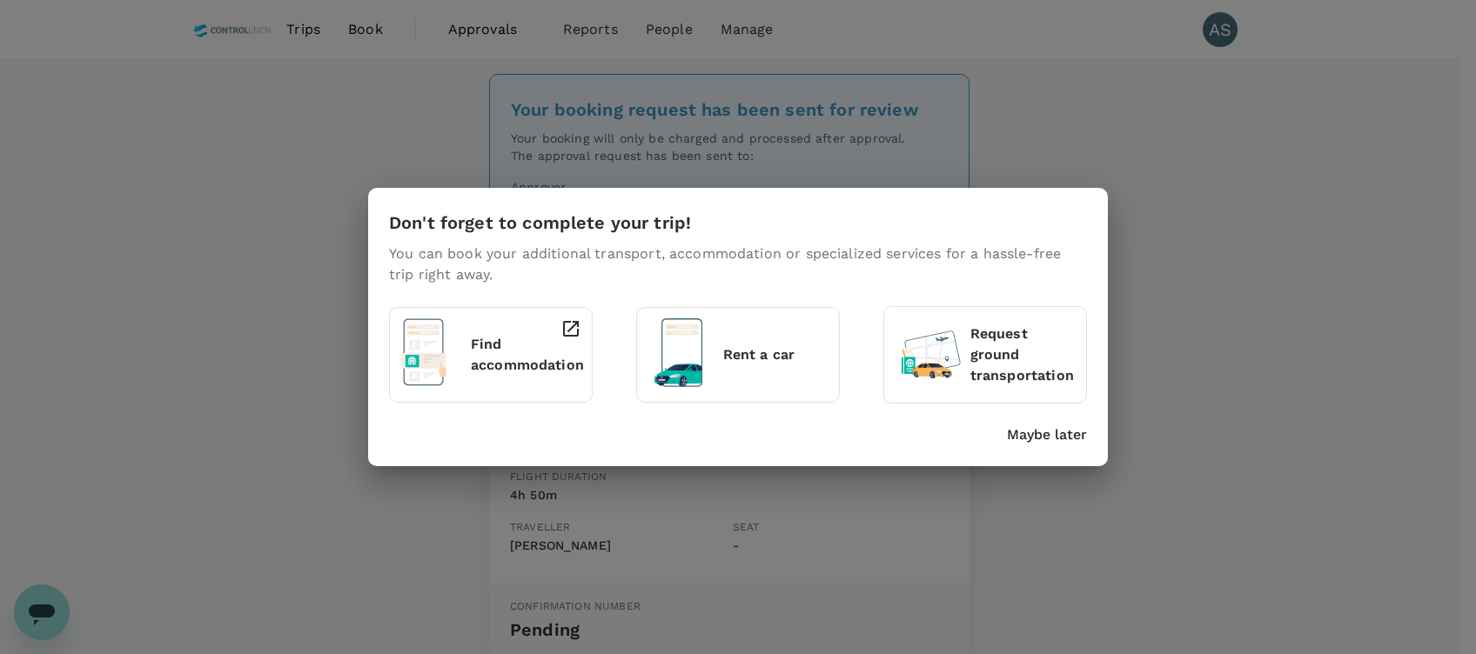
click at [1037, 430] on p "Maybe later" at bounding box center [1047, 435] width 80 height 21
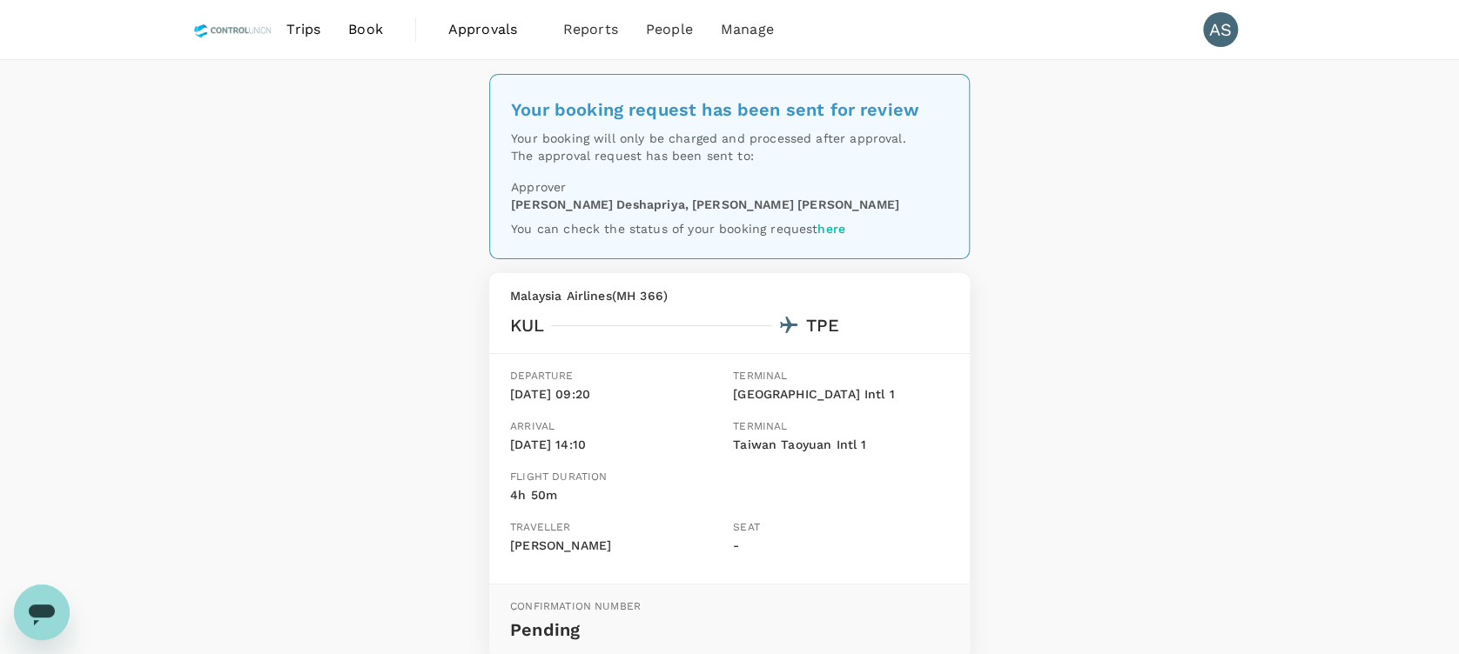
click at [271, 34] on img at bounding box center [232, 29] width 79 height 38
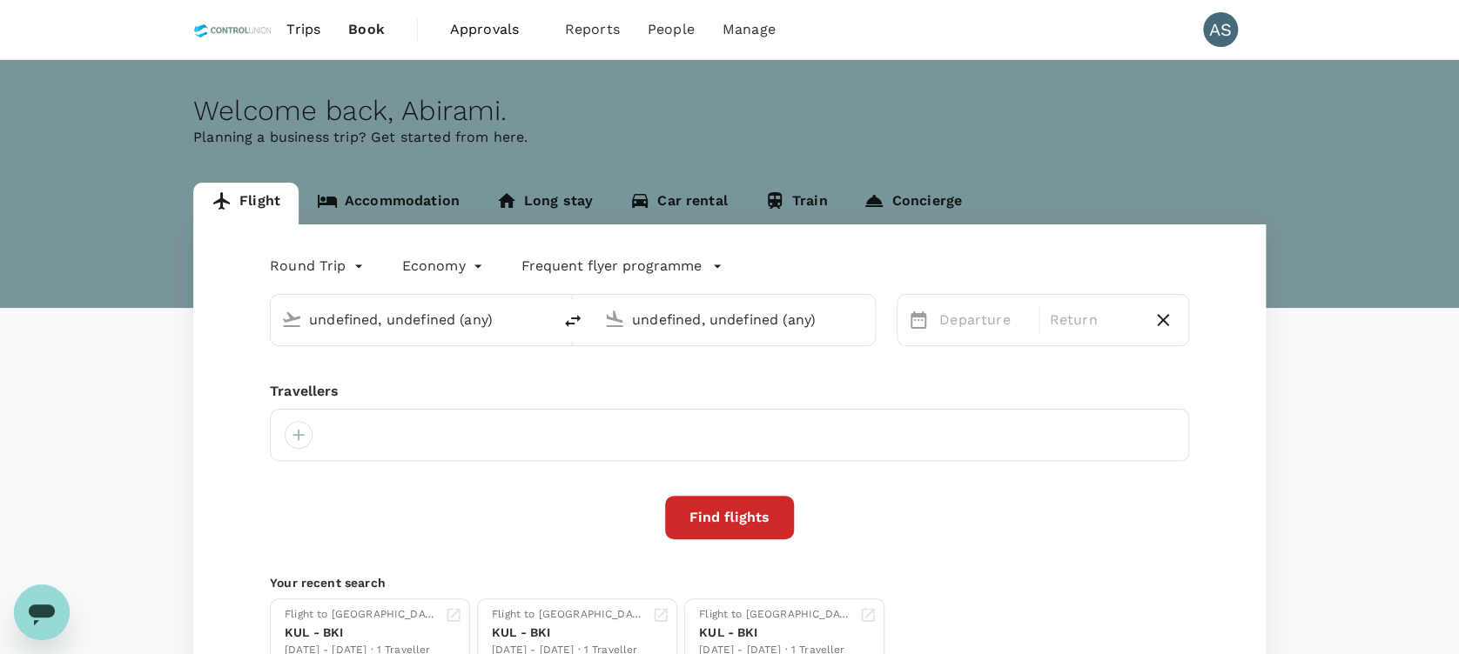
type input "Kuala Lumpur Intl ([GEOGRAPHIC_DATA])"
type input "Taiwan Taoyuan Intl (TPE)"
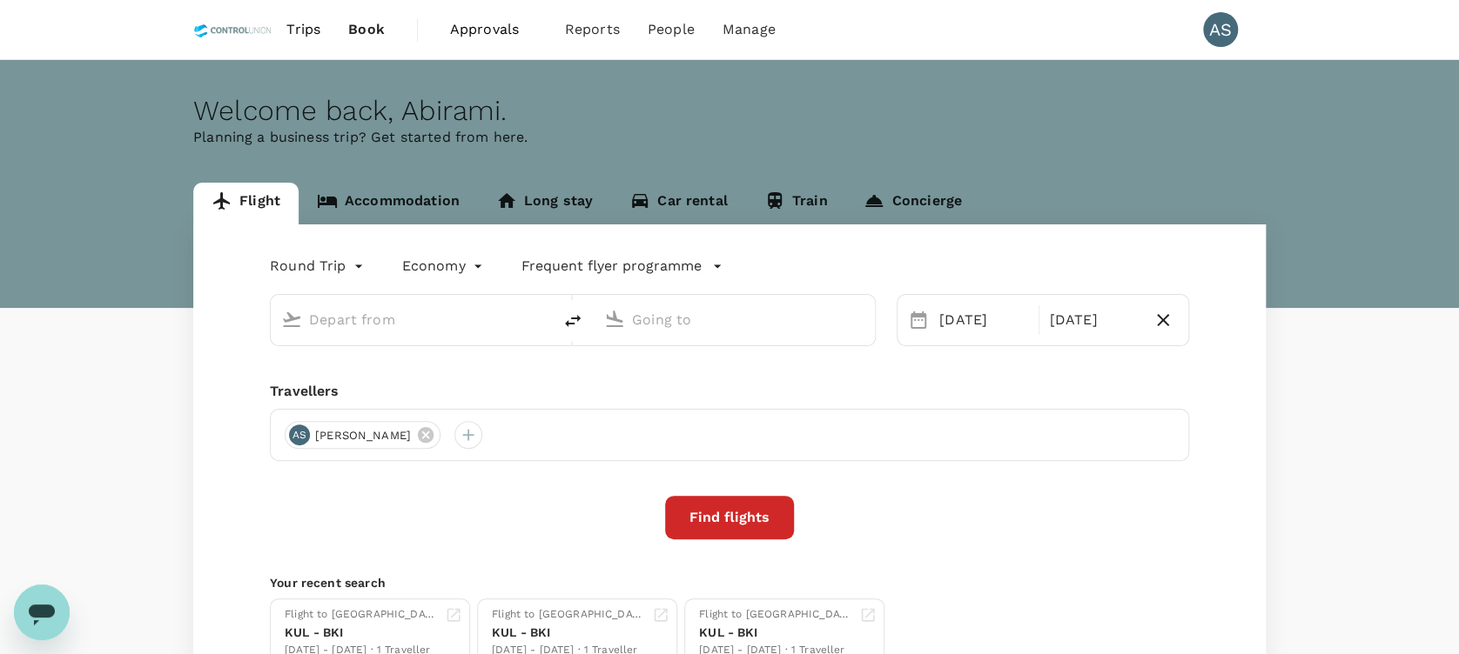
type input "Kuala Lumpur Intl ([GEOGRAPHIC_DATA])"
type input "Taiwan Taoyuan Intl (TPE)"
type input "Kuala Lumpur Intl ([GEOGRAPHIC_DATA])"
type input "Taiwan Taoyuan Intl (TPE)"
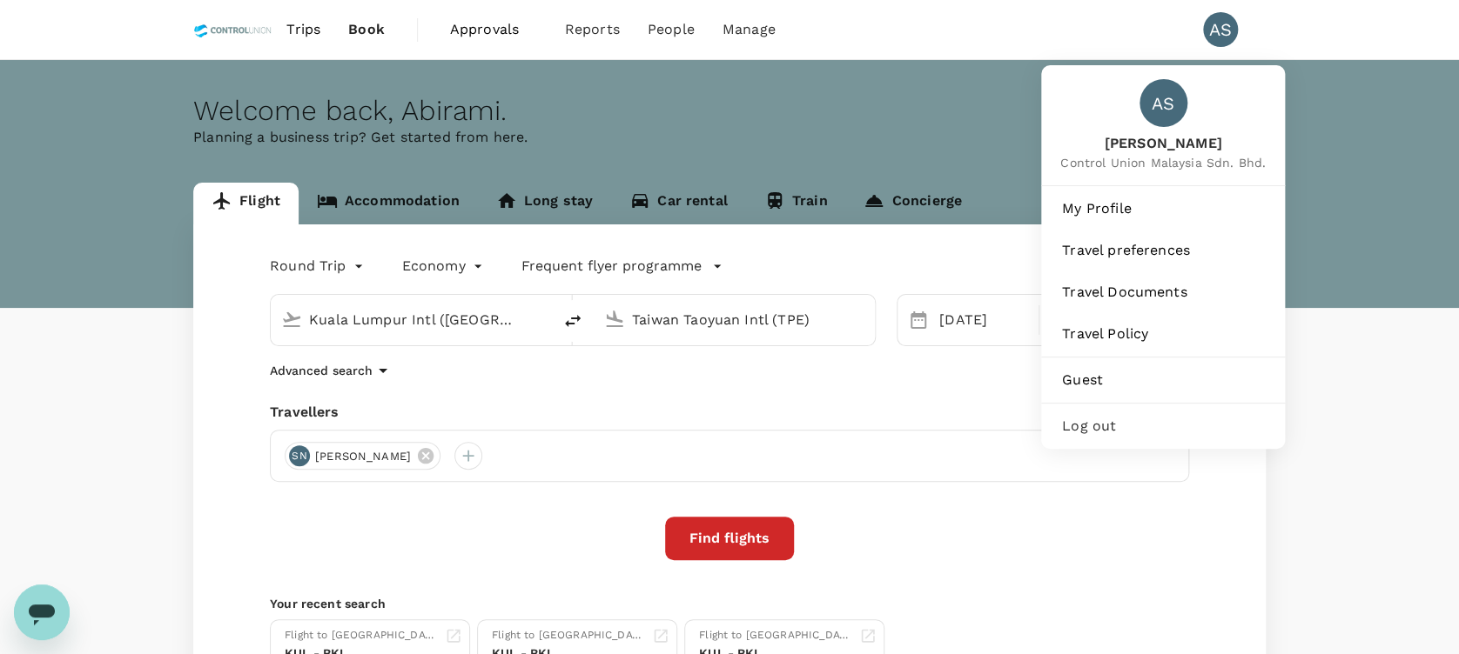
click at [1110, 423] on span "Log out" at bounding box center [1163, 426] width 202 height 21
